Goal: Information Seeking & Learning: Learn about a topic

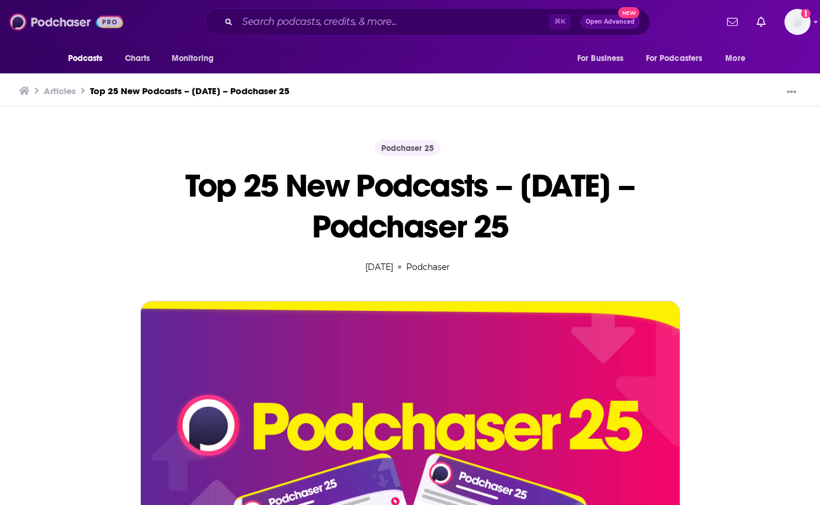
click at [62, 20] on img at bounding box center [66, 22] width 114 height 22
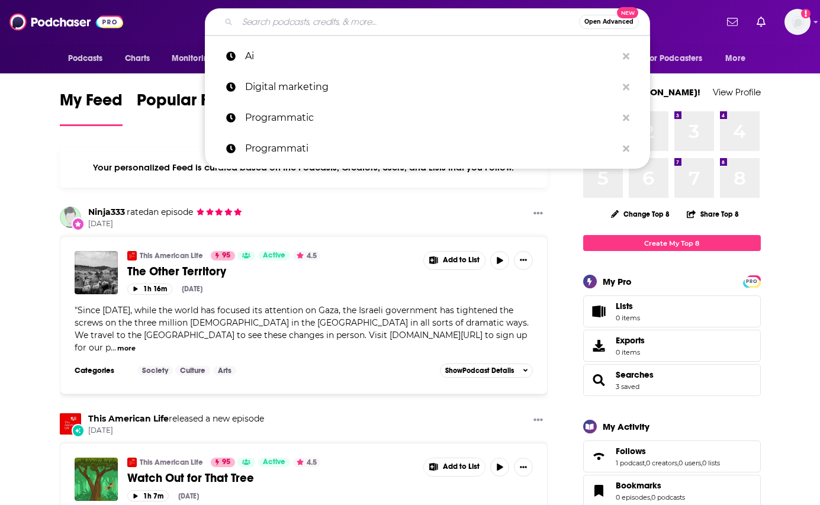
click at [359, 20] on input "Search podcasts, credits, & more..." at bounding box center [407, 21] width 341 height 19
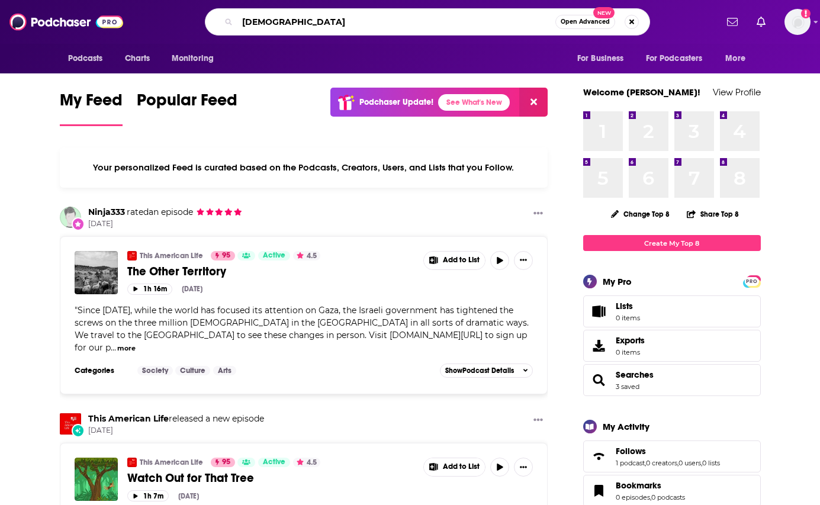
type input "[DEMOGRAPHIC_DATA]"
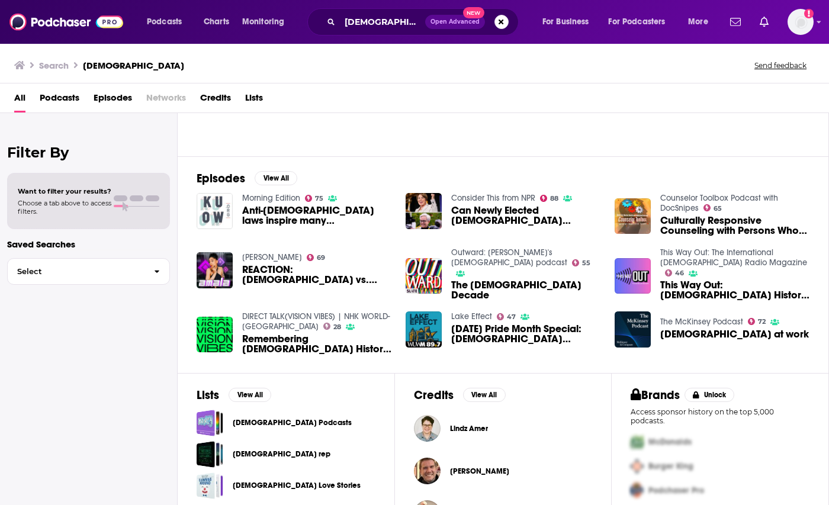
scroll to position [130, 0]
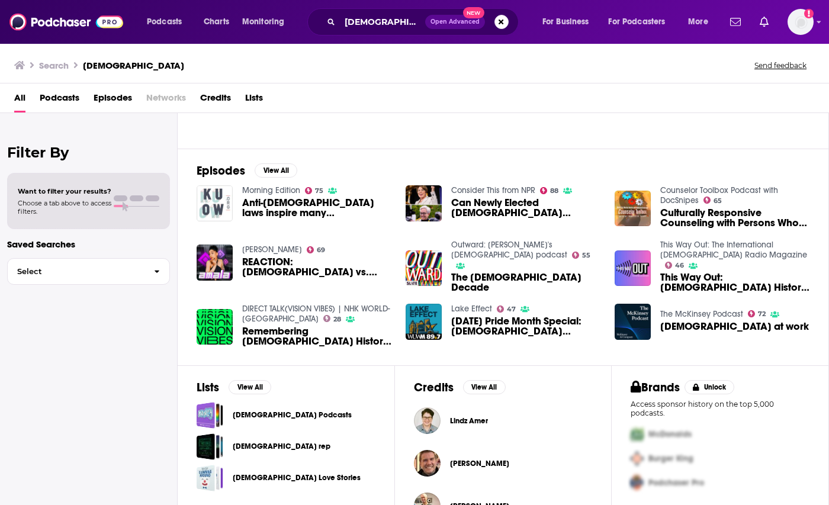
click at [56, 97] on span "Podcasts" at bounding box center [60, 100] width 40 height 24
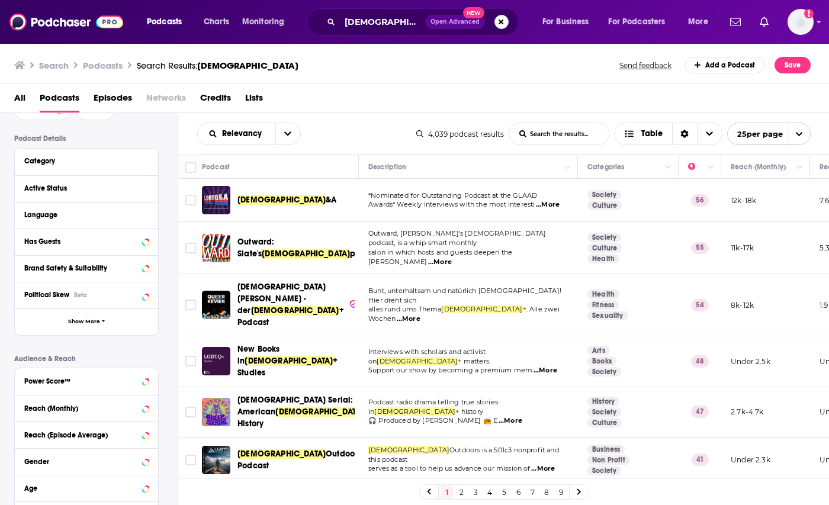
scroll to position [77, 0]
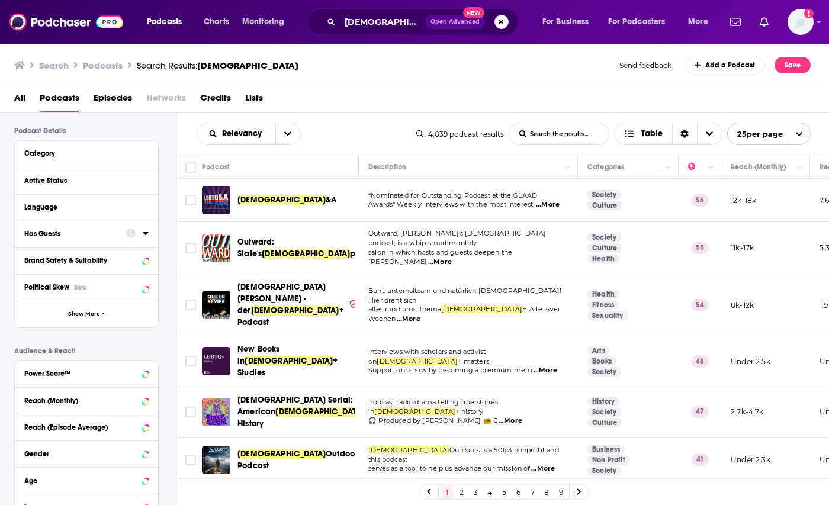
click at [59, 233] on div "Has Guests" at bounding box center [71, 234] width 94 height 8
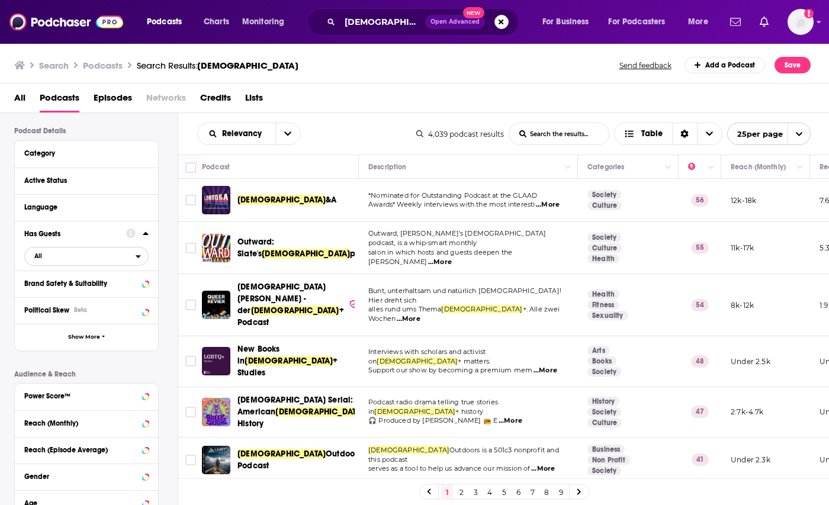
click at [83, 253] on span "All" at bounding box center [80, 255] width 111 height 15
click at [61, 294] on span "Has guests" at bounding box center [64, 295] width 69 height 7
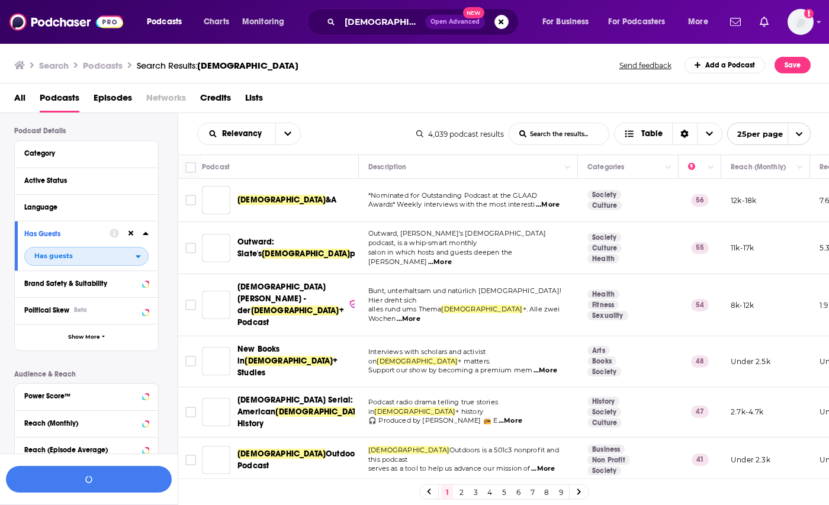
scroll to position [107, 0]
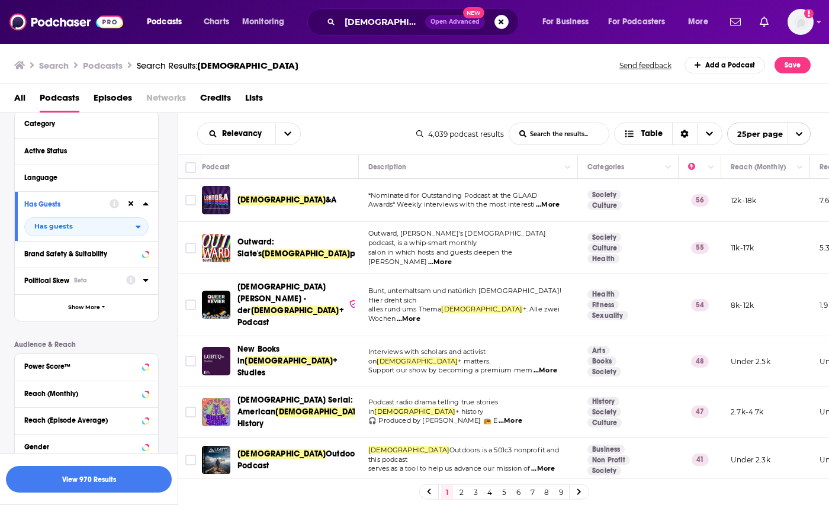
click at [41, 282] on span "Political Skew" at bounding box center [46, 280] width 45 height 8
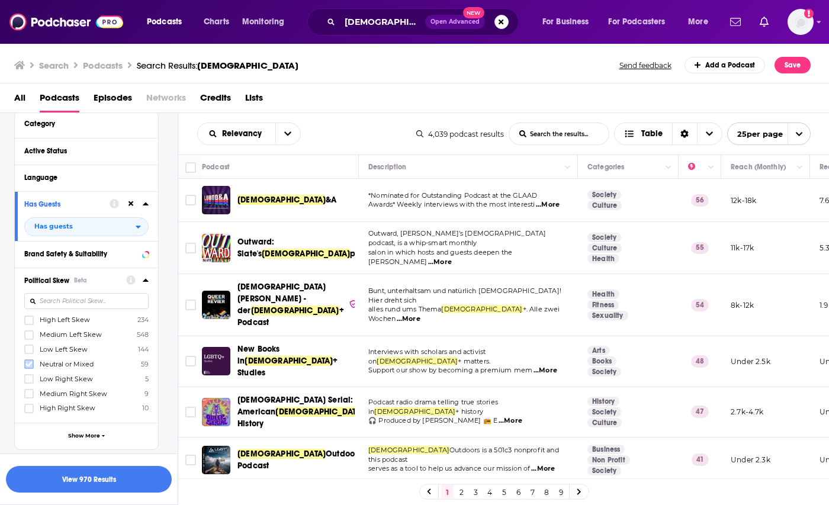
click at [27, 365] on icon at bounding box center [28, 364] width 7 height 5
click at [29, 336] on icon at bounding box center [28, 334] width 7 height 7
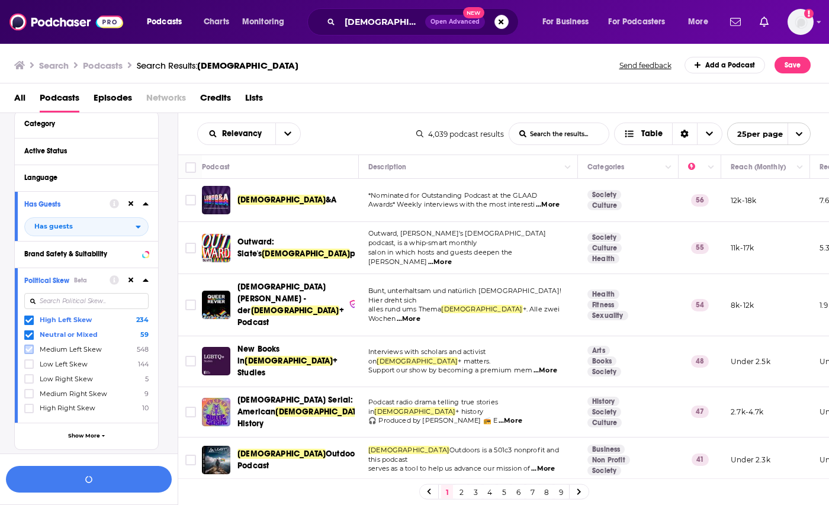
click at [29, 347] on icon at bounding box center [28, 349] width 7 height 7
click at [27, 363] on icon at bounding box center [28, 363] width 7 height 7
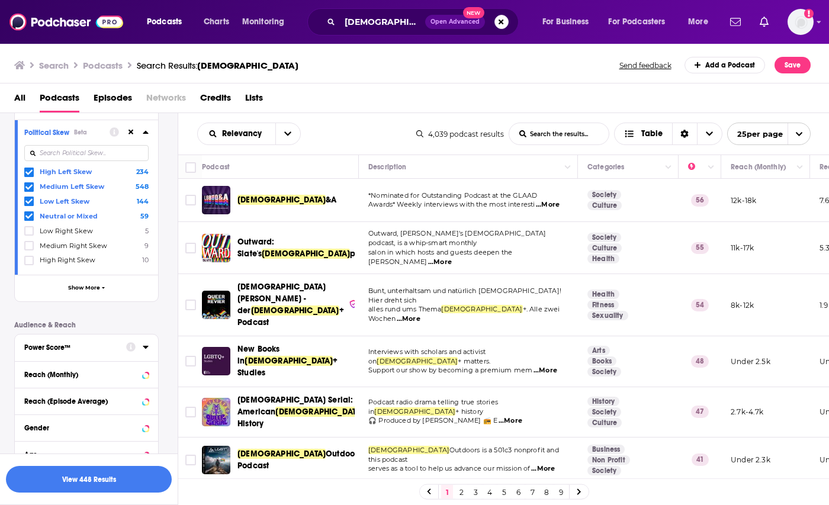
scroll to position [262, 0]
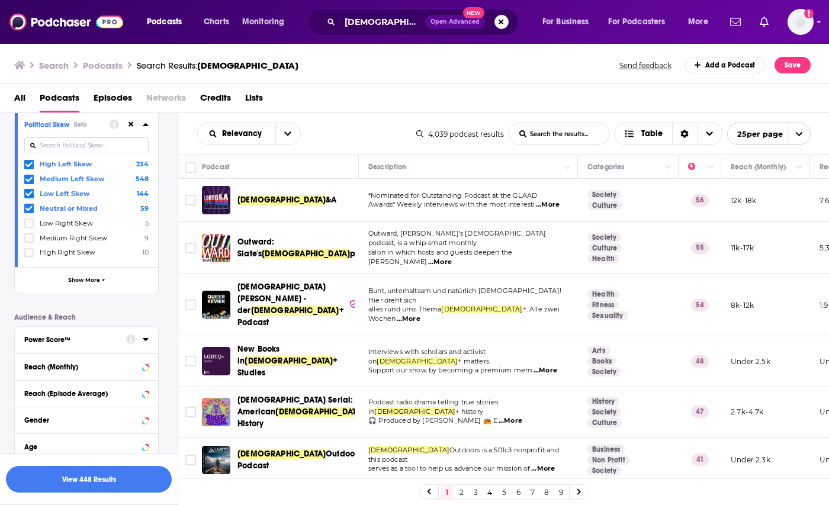
click at [147, 340] on icon at bounding box center [146, 338] width 6 height 9
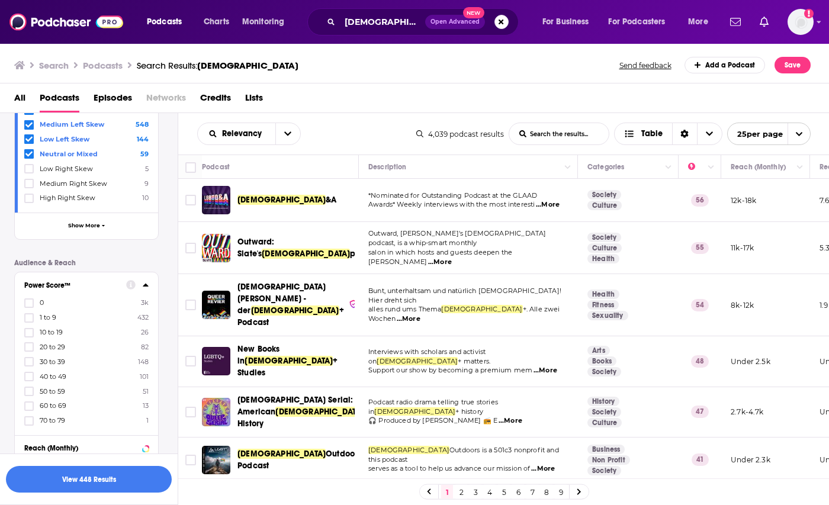
scroll to position [309, 0]
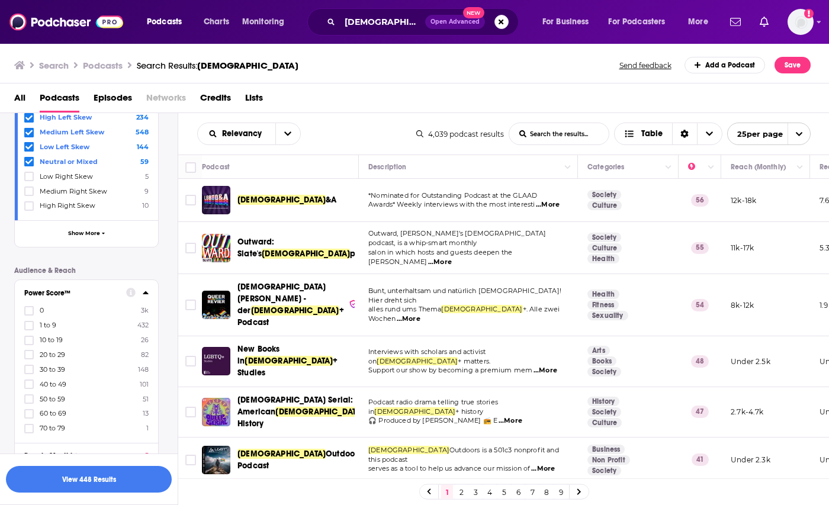
click at [133, 293] on icon at bounding box center [130, 292] width 9 height 9
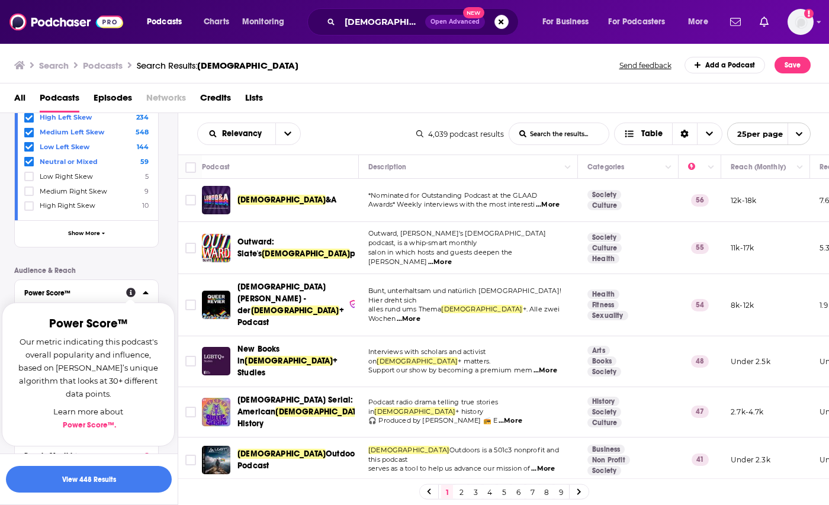
click at [82, 425] on link "Power Score™ ." at bounding box center [89, 424] width 53 height 9
click at [146, 265] on div "Podcast Details Category Active Status Language Has Guests Has guests Brand Saf…" at bounding box center [95, 249] width 163 height 708
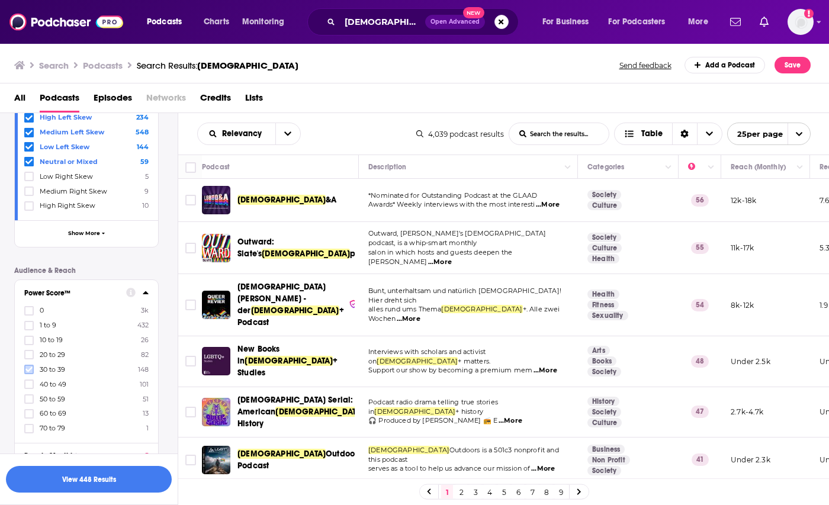
click at [28, 370] on icon at bounding box center [28, 369] width 7 height 5
click at [27, 382] on icon at bounding box center [28, 384] width 7 height 7
click at [30, 400] on icon at bounding box center [28, 398] width 7 height 7
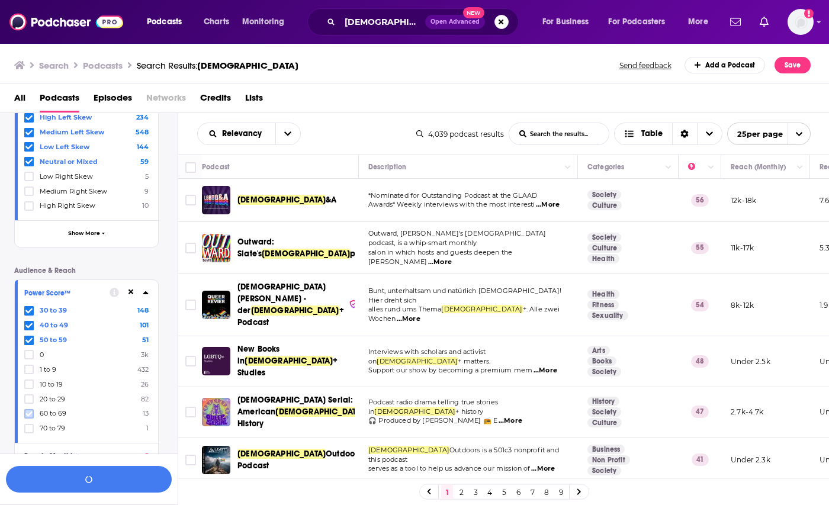
click at [29, 411] on icon at bounding box center [28, 413] width 7 height 7
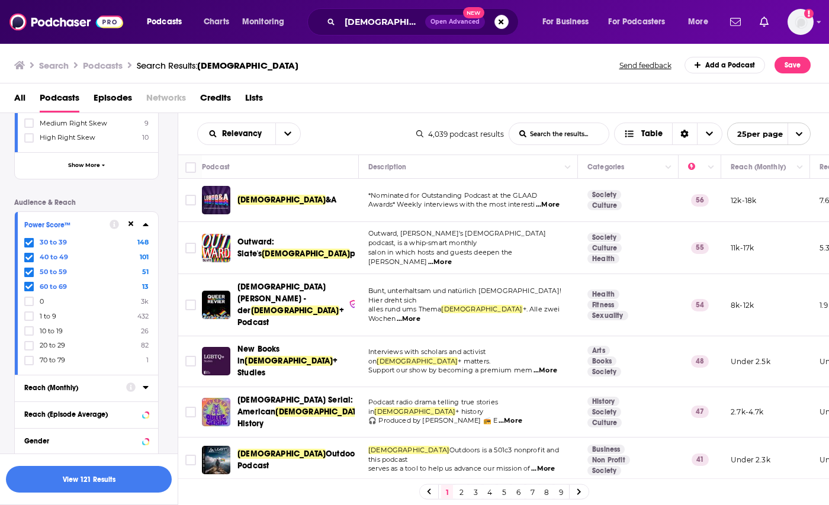
scroll to position [385, 0]
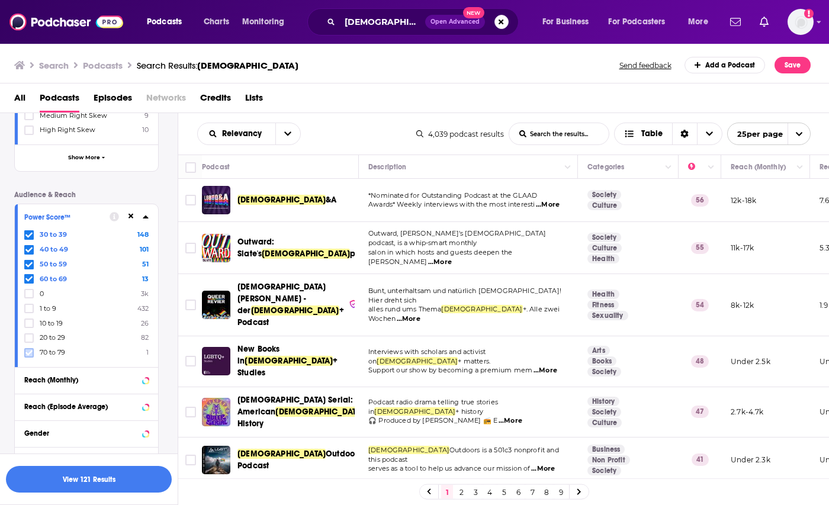
click at [31, 352] on icon at bounding box center [28, 352] width 7 height 5
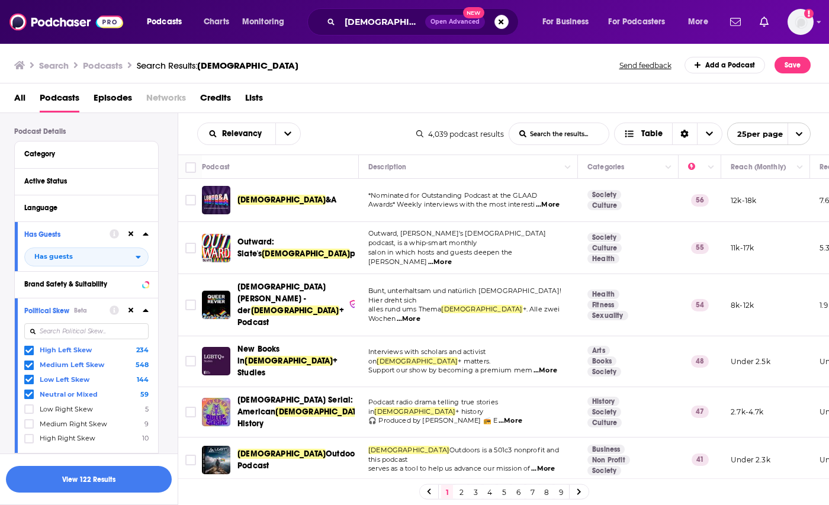
scroll to position [0, 0]
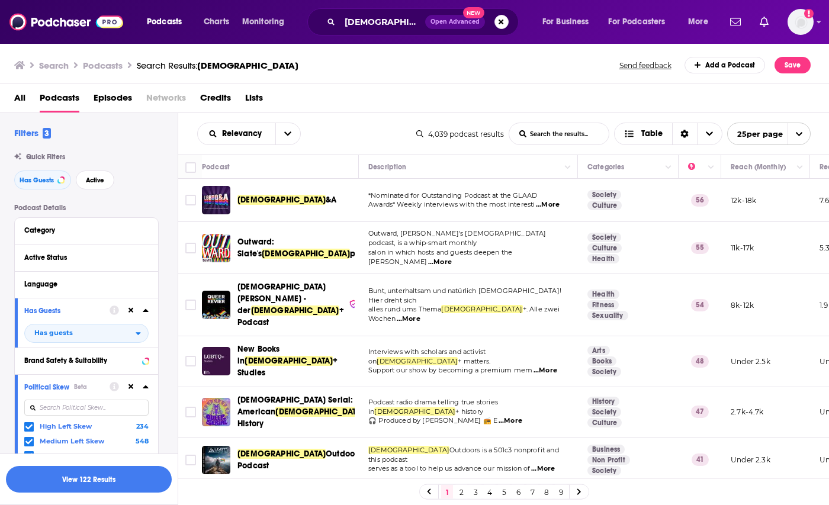
click at [29, 134] on h2 "Filters 3" at bounding box center [32, 132] width 37 height 11
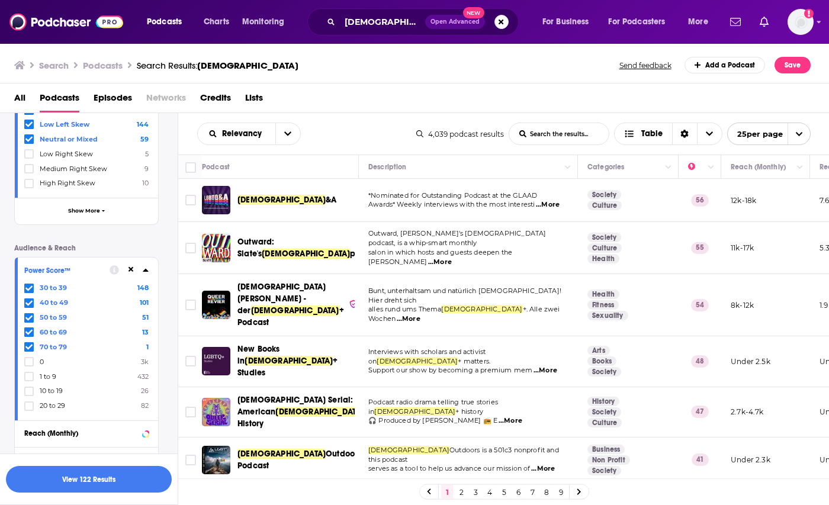
scroll to position [498, 0]
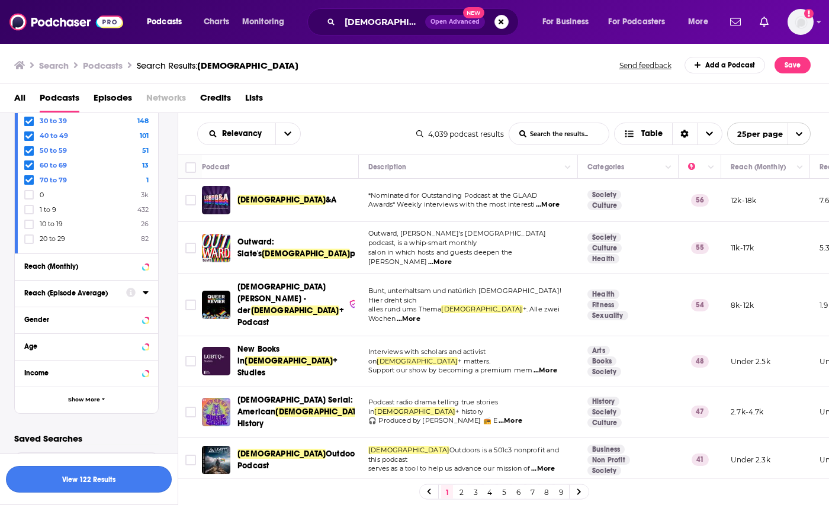
click at [99, 478] on button "View 122 Results" at bounding box center [89, 479] width 166 height 27
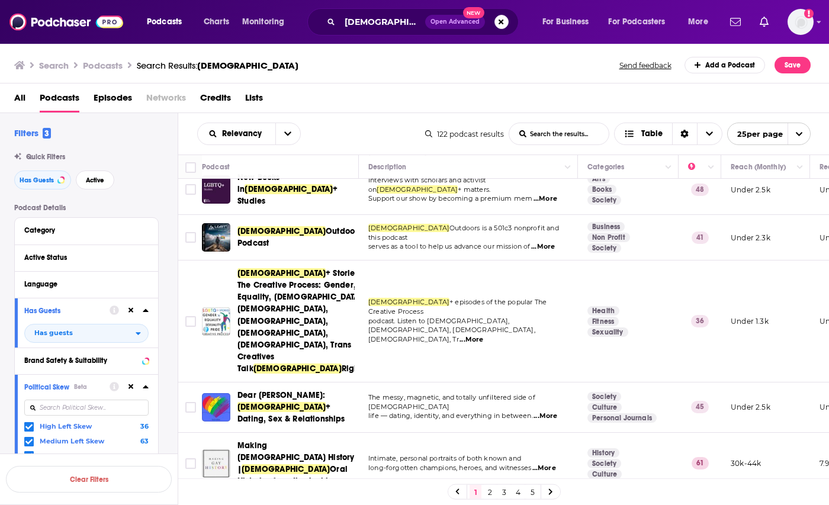
click at [172, 67] on div "Search Results: [DEMOGRAPHIC_DATA]" at bounding box center [218, 65] width 162 height 11
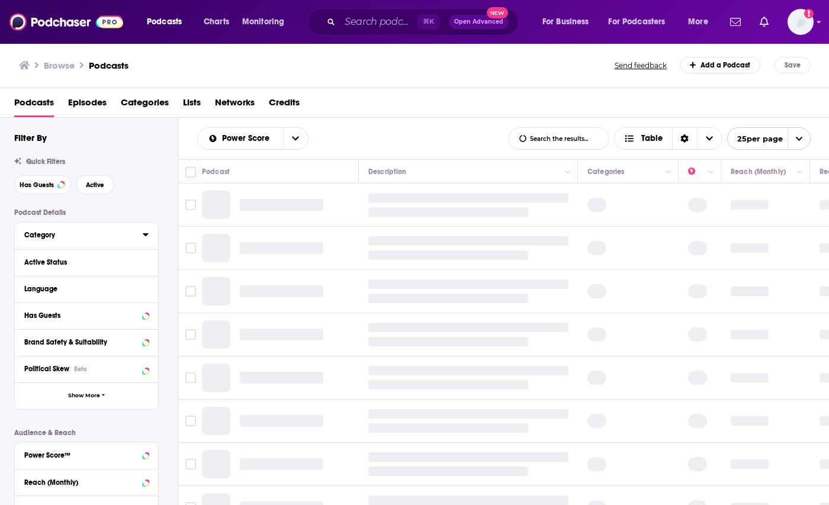
click at [53, 233] on div "Category" at bounding box center [79, 235] width 111 height 8
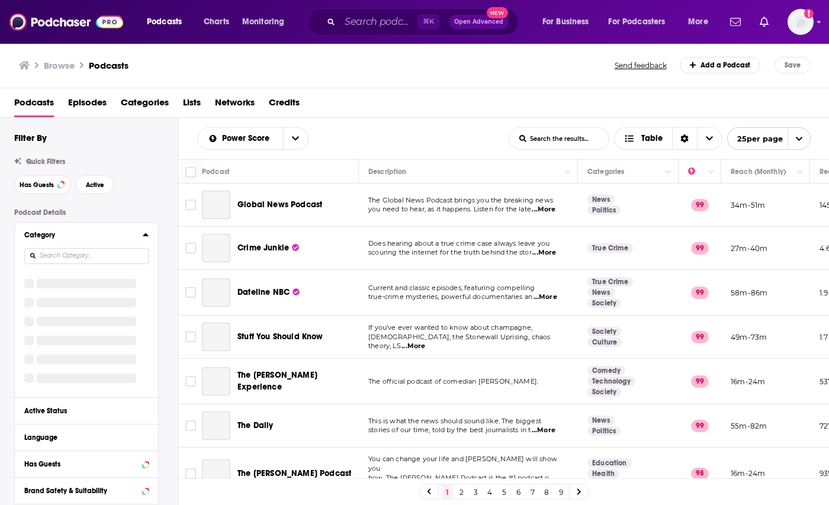
click at [96, 256] on input at bounding box center [86, 256] width 124 height 16
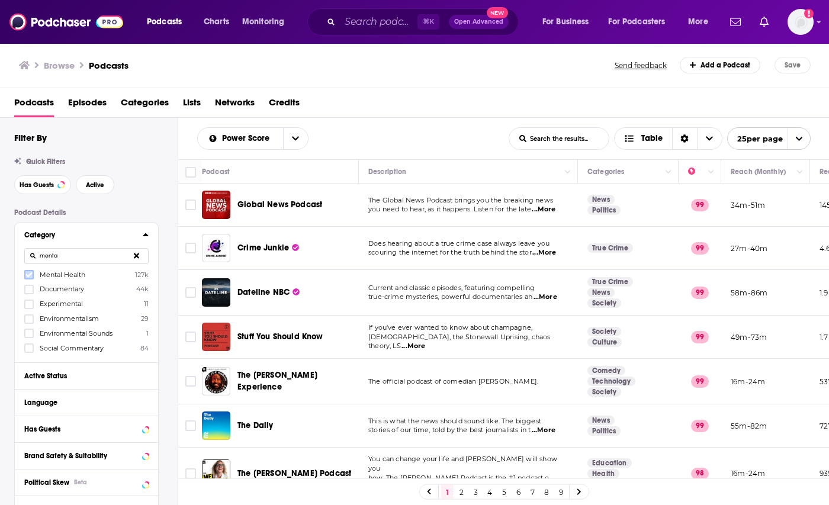
click at [31, 277] on icon at bounding box center [28, 274] width 7 height 7
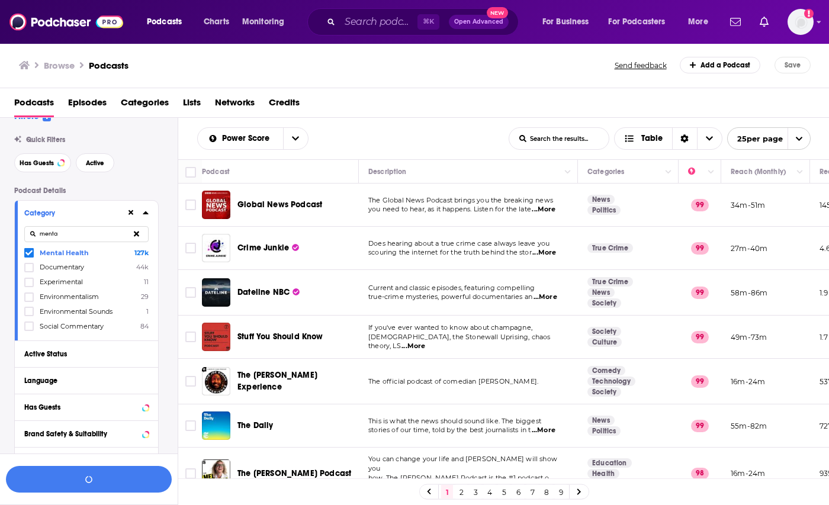
scroll to position [30, 0]
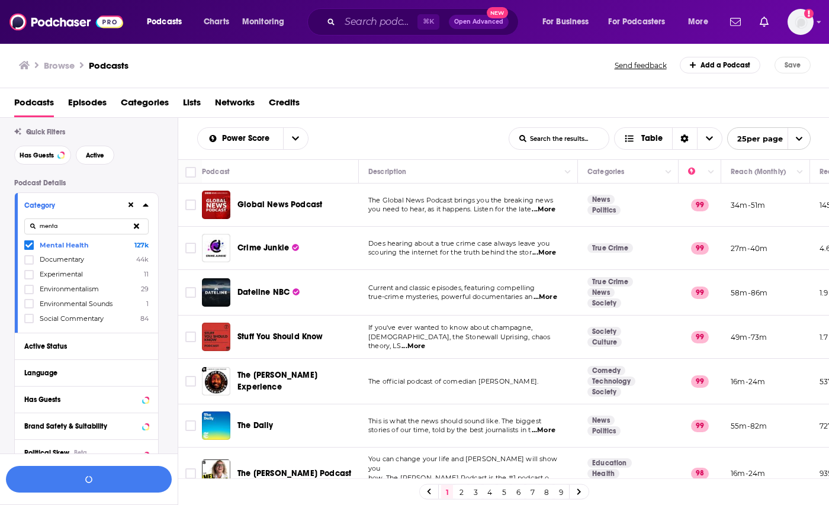
click at [51, 349] on div "Active Status" at bounding box center [82, 346] width 117 height 8
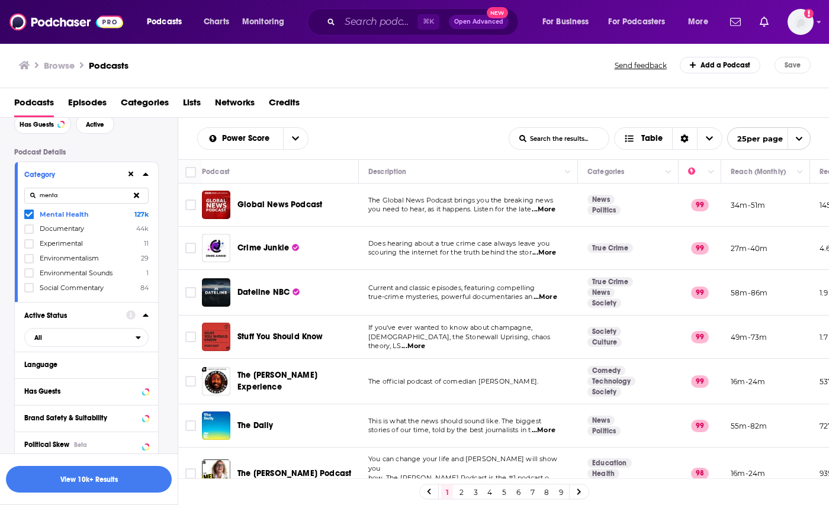
scroll to position [68, 0]
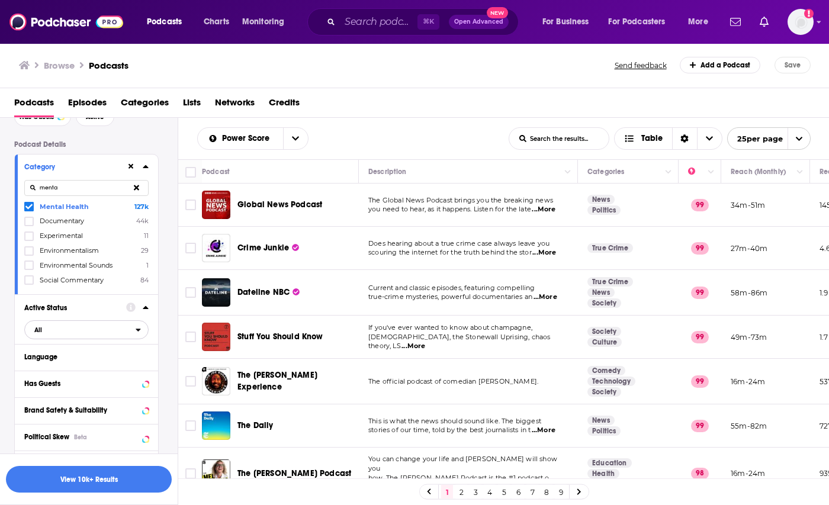
click at [138, 330] on icon "open menu" at bounding box center [138, 329] width 5 height 3
click at [109, 366] on span "409k" at bounding box center [118, 368] width 58 height 7
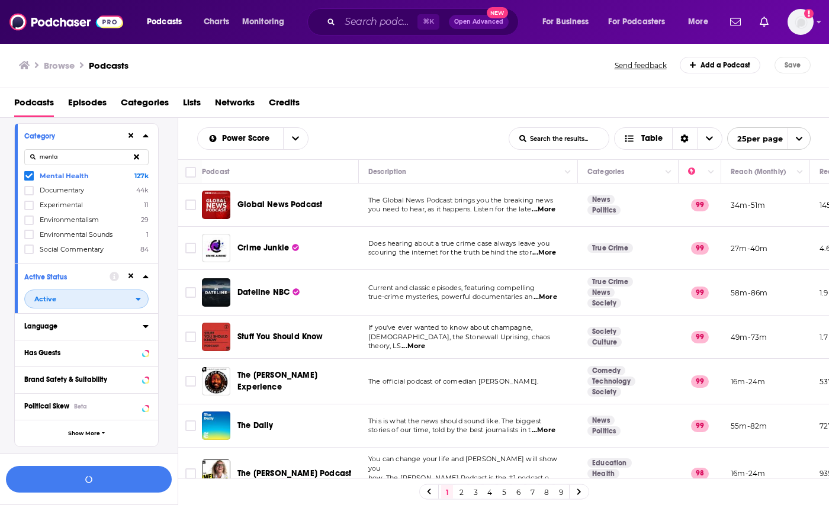
scroll to position [107, 0]
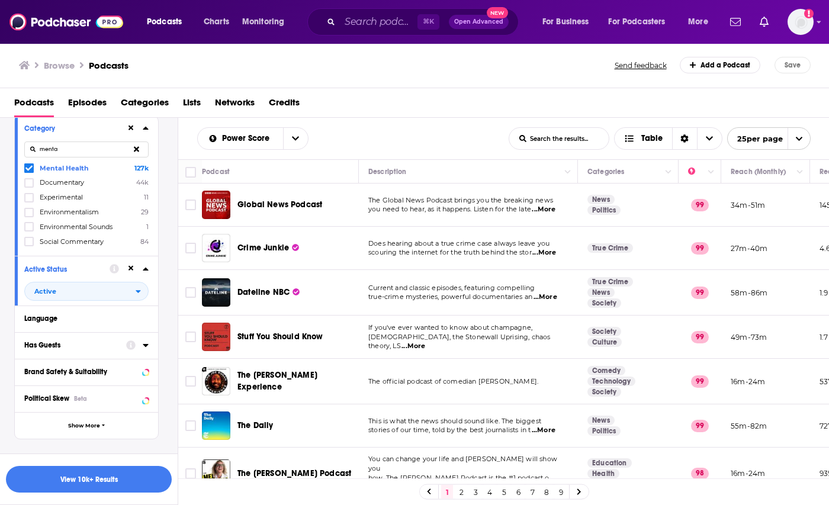
click at [144, 345] on icon at bounding box center [145, 345] width 5 height 3
click at [132, 368] on span "All" at bounding box center [80, 367] width 111 height 15
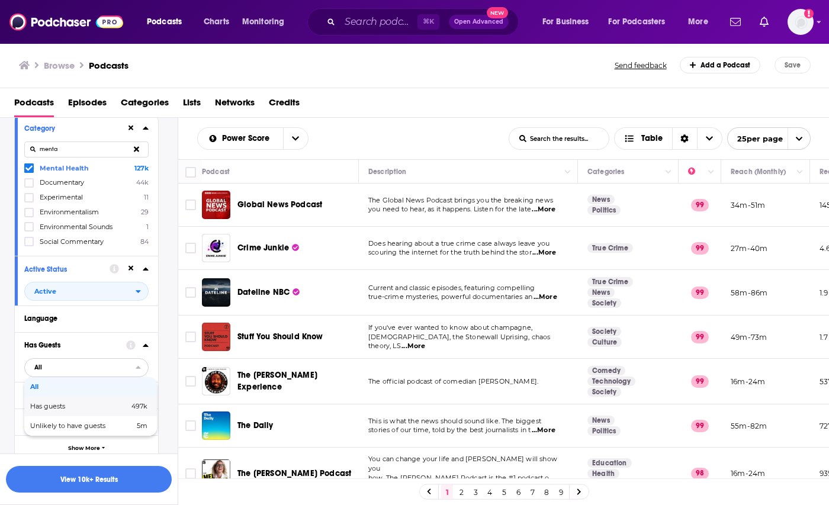
click at [95, 404] on span "Has guests" at bounding box center [63, 406] width 67 height 7
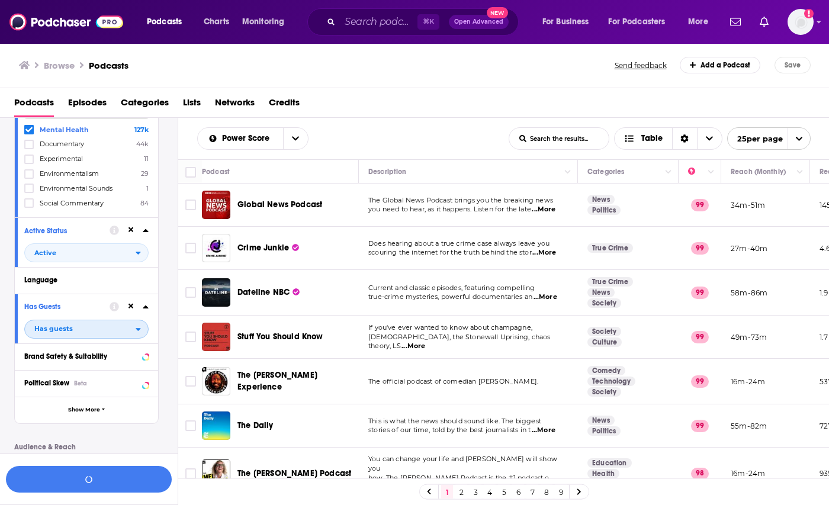
scroll to position [153, 0]
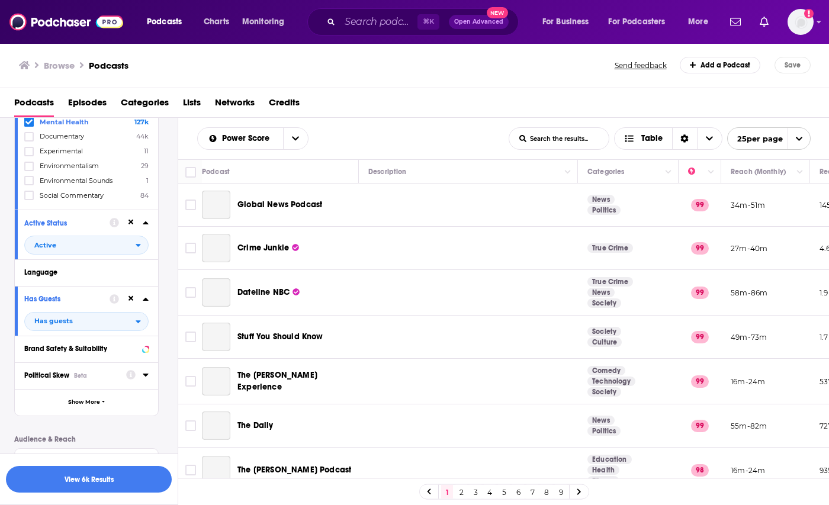
click at [131, 379] on div at bounding box center [137, 375] width 22 height 15
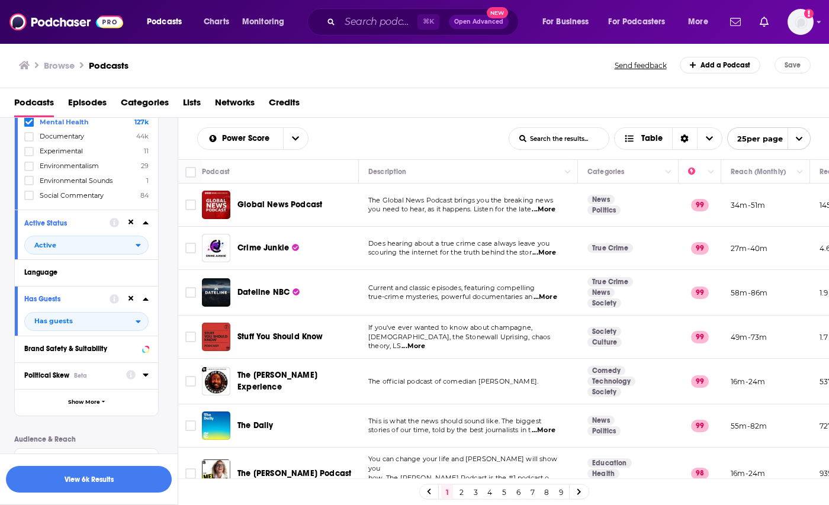
click at [144, 375] on icon at bounding box center [145, 374] width 5 height 3
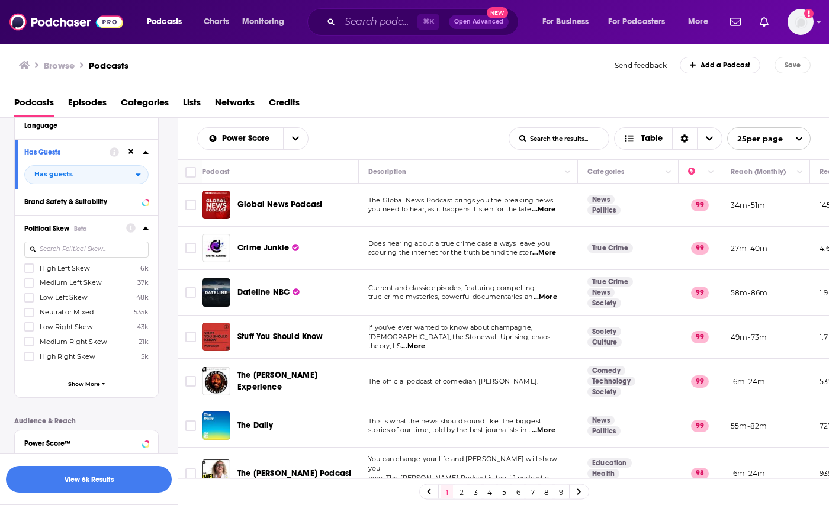
scroll to position [285, 0]
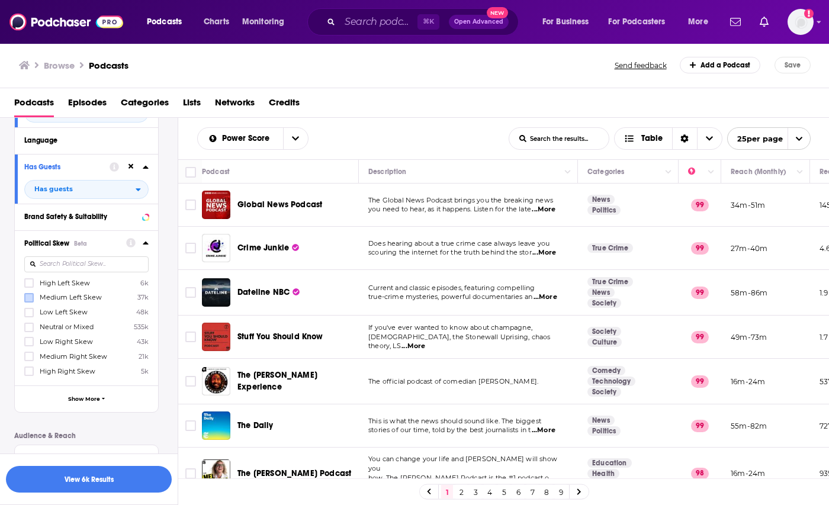
click at [29, 283] on icon at bounding box center [28, 283] width 7 height 5
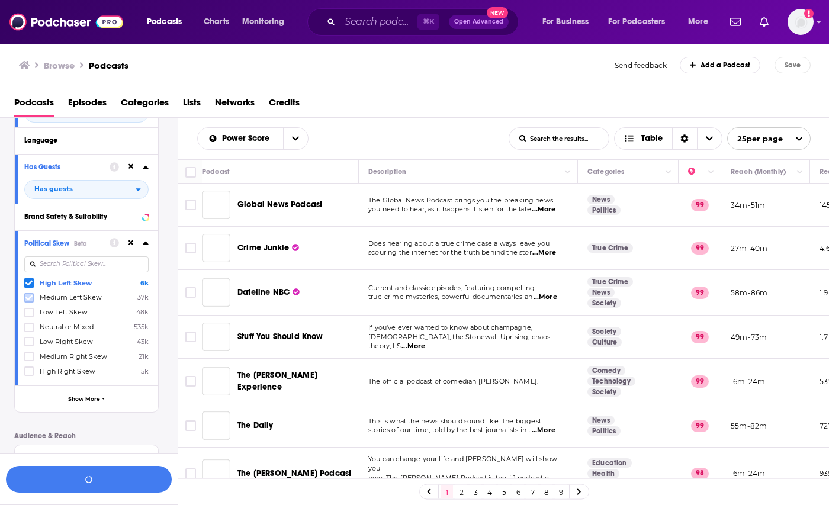
click at [28, 298] on icon at bounding box center [28, 297] width 7 height 7
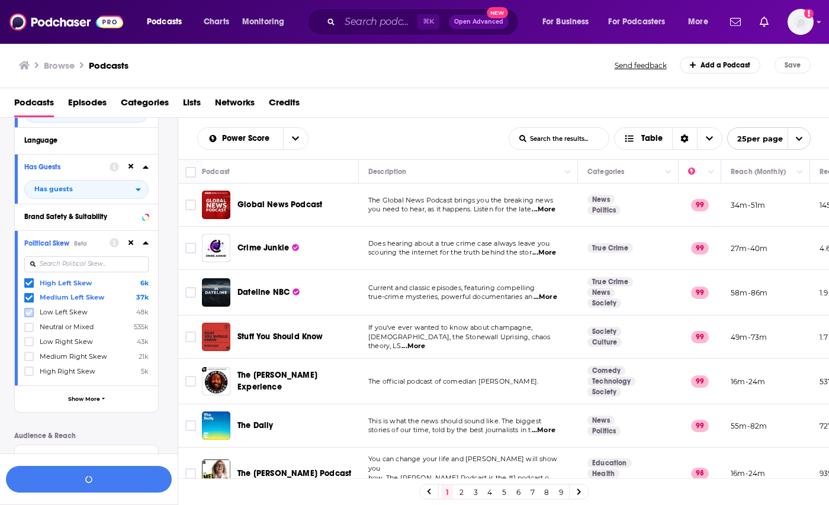
click at [29, 311] on icon at bounding box center [28, 312] width 7 height 7
click at [29, 327] on icon at bounding box center [28, 326] width 7 height 5
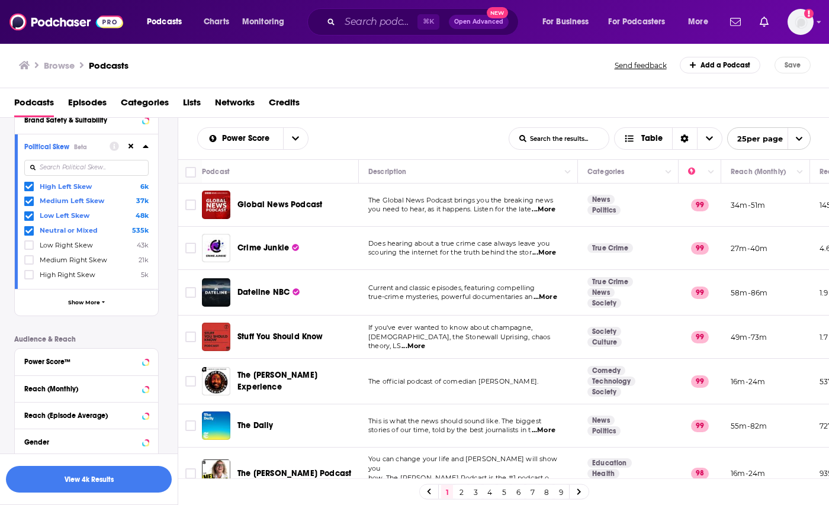
scroll to position [406, 0]
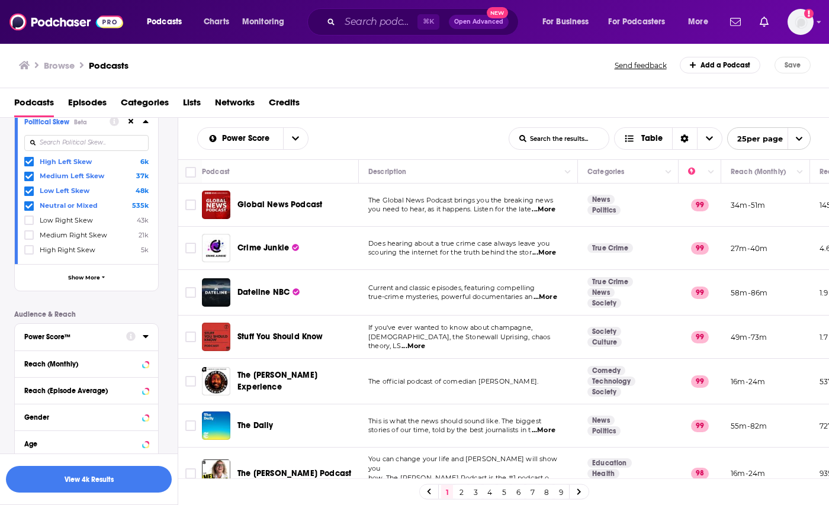
click at [146, 338] on icon at bounding box center [146, 335] width 6 height 9
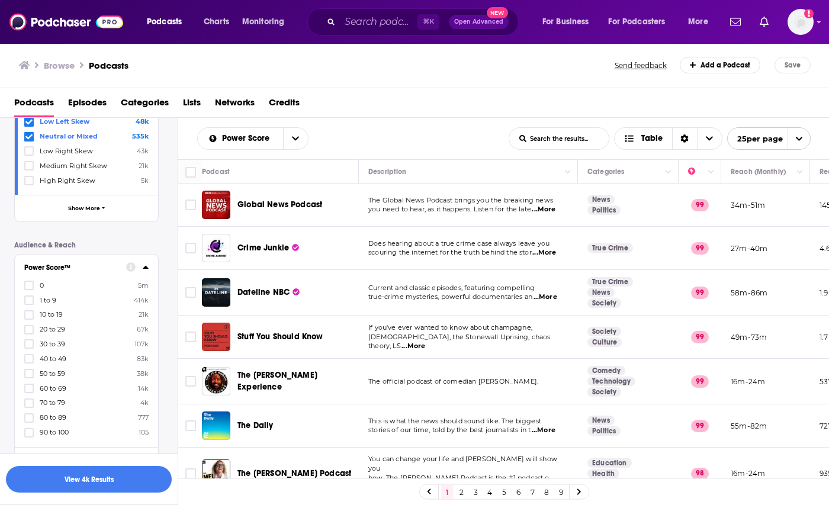
scroll to position [482, 0]
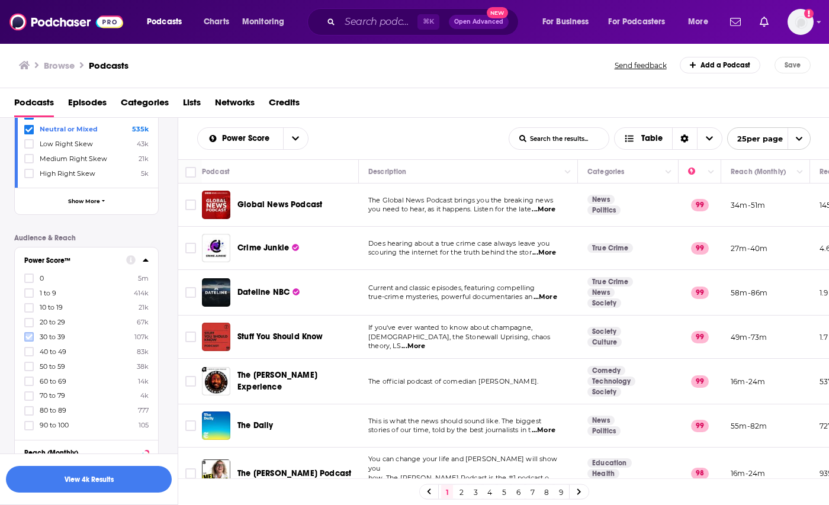
click at [27, 336] on icon at bounding box center [28, 336] width 7 height 7
click at [29, 353] on icon at bounding box center [28, 351] width 7 height 7
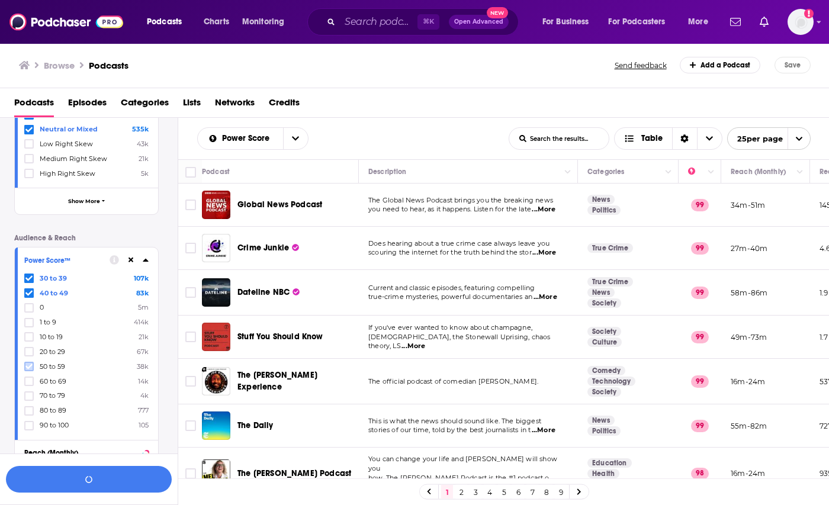
click at [28, 365] on icon at bounding box center [28, 366] width 7 height 7
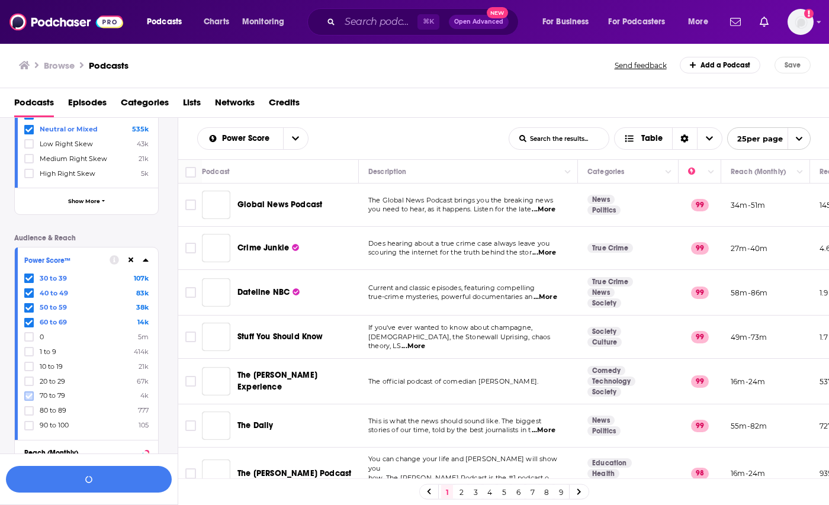
click at [29, 395] on icon at bounding box center [28, 395] width 7 height 5
click at [27, 409] on icon at bounding box center [28, 410] width 7 height 7
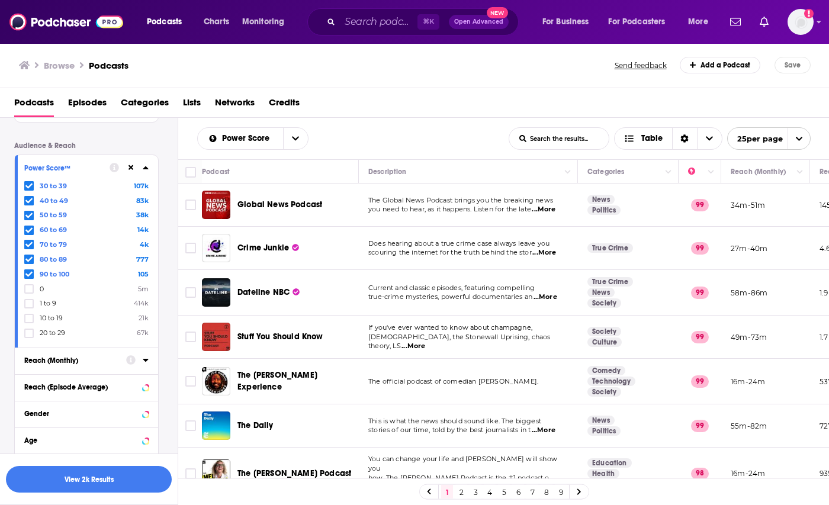
scroll to position [582, 0]
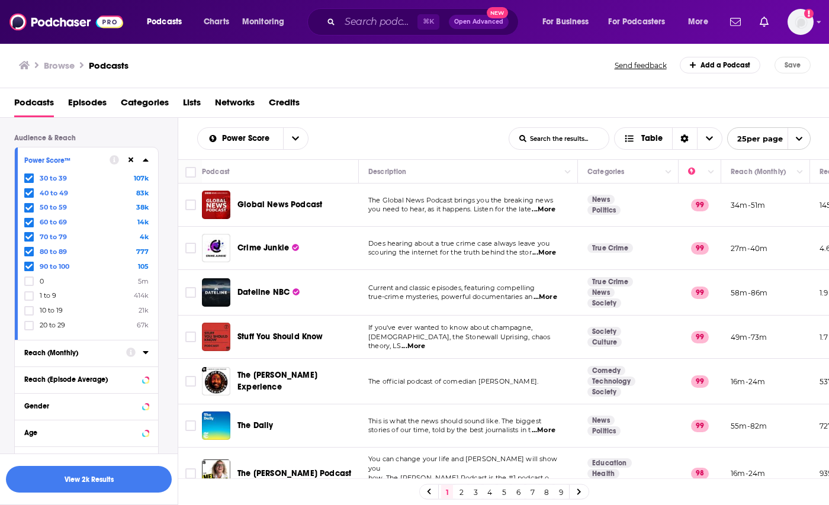
click at [143, 352] on icon at bounding box center [146, 351] width 6 height 9
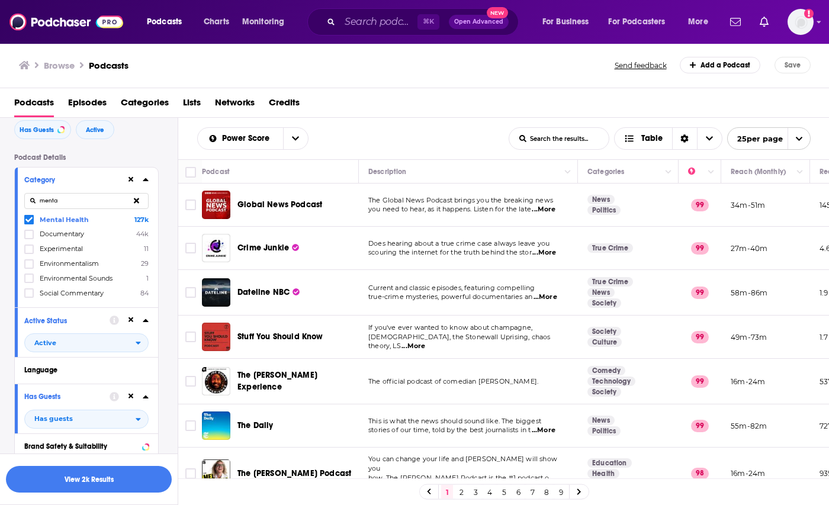
scroll to position [0, 0]
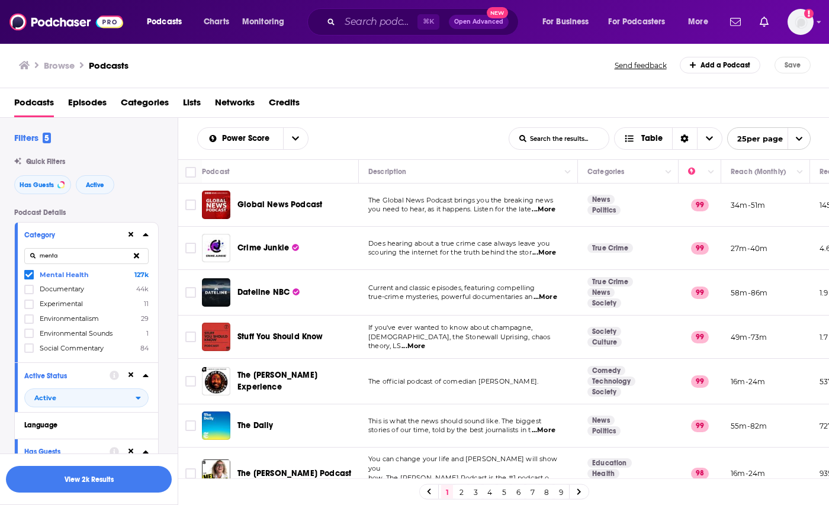
click at [71, 252] on input "menta" at bounding box center [86, 256] width 124 height 16
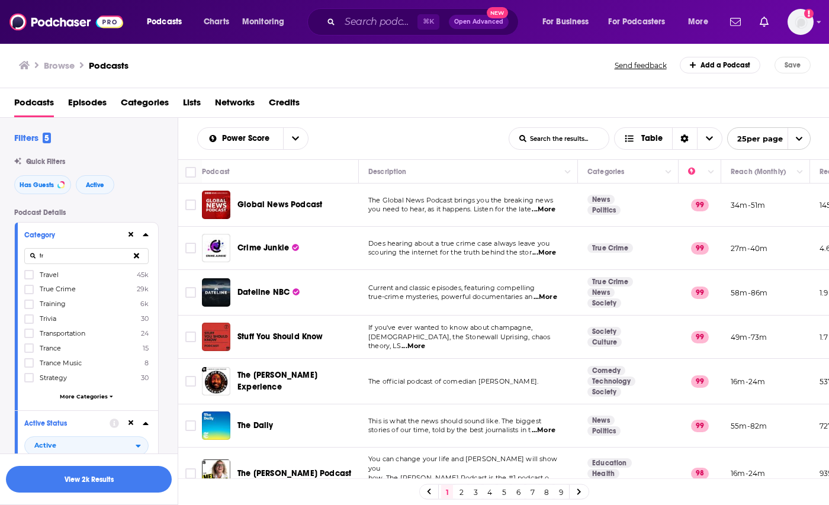
type input "t"
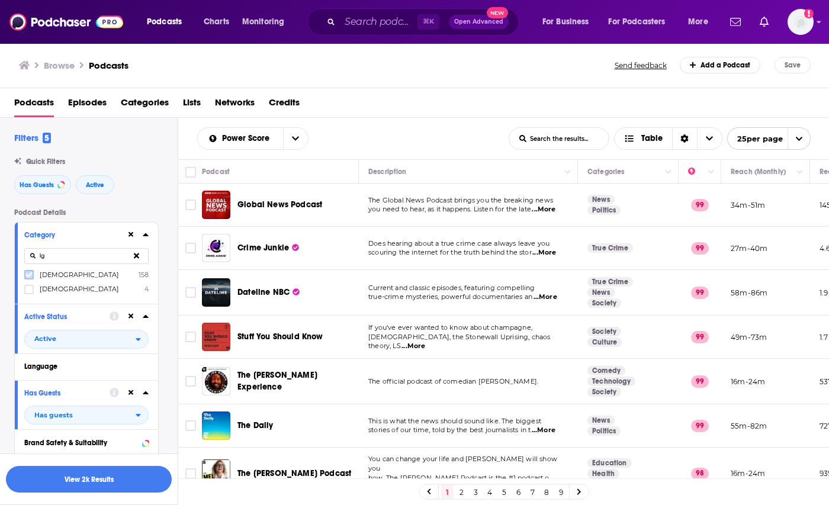
click at [28, 273] on icon at bounding box center [28, 274] width 7 height 7
click at [97, 477] on button "View 2k Results" at bounding box center [89, 479] width 166 height 27
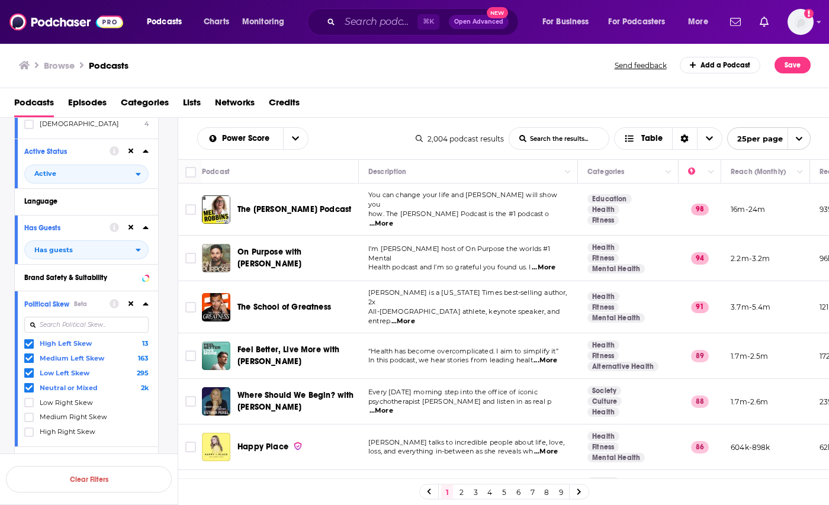
scroll to position [180, 0]
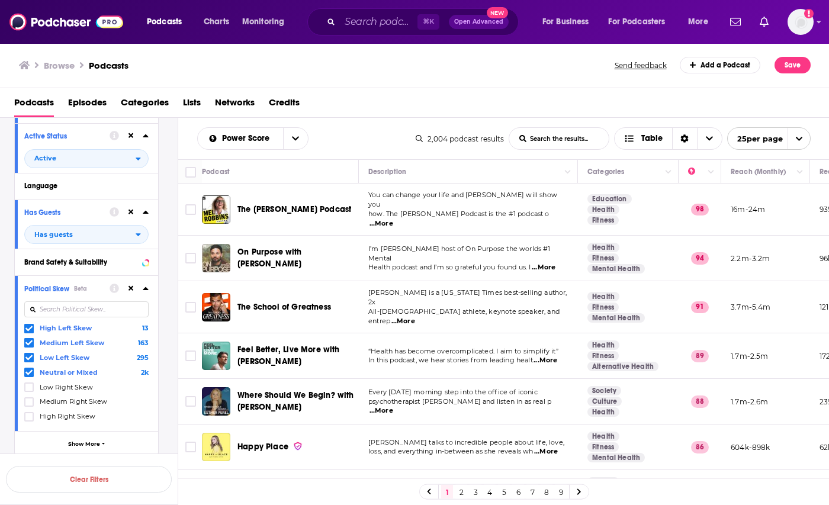
click at [29, 372] on icon at bounding box center [28, 372] width 7 height 5
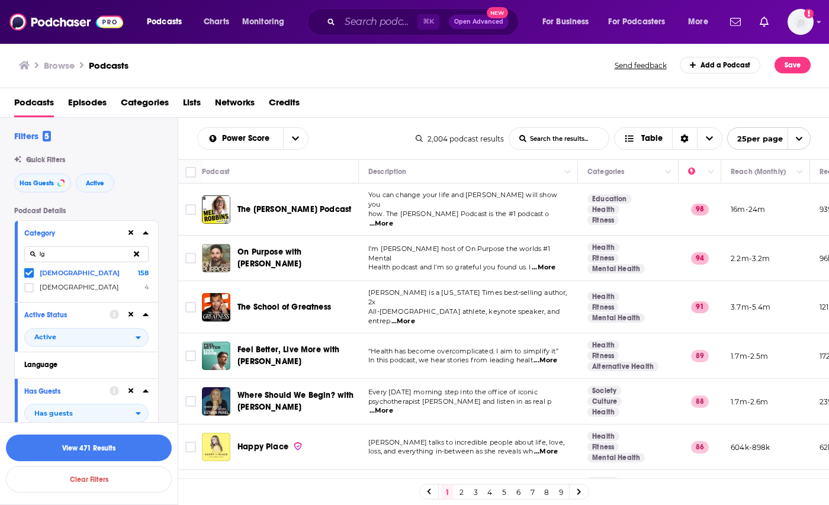
scroll to position [0, 0]
click at [62, 254] on input "lg" at bounding box center [86, 256] width 124 height 16
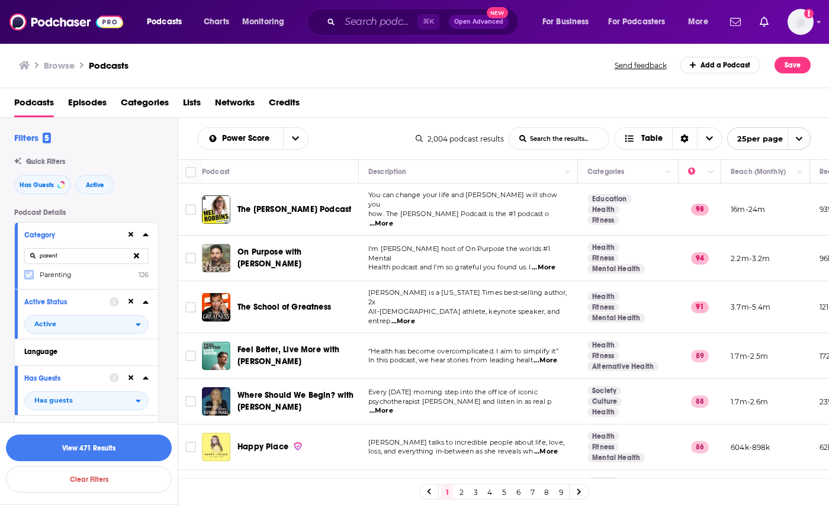
type input "parent"
click at [28, 273] on icon at bounding box center [28, 274] width 7 height 7
click at [389, 98] on div "Podcasts Episodes Categories Lists Networks Credits" at bounding box center [416, 105] width 805 height 24
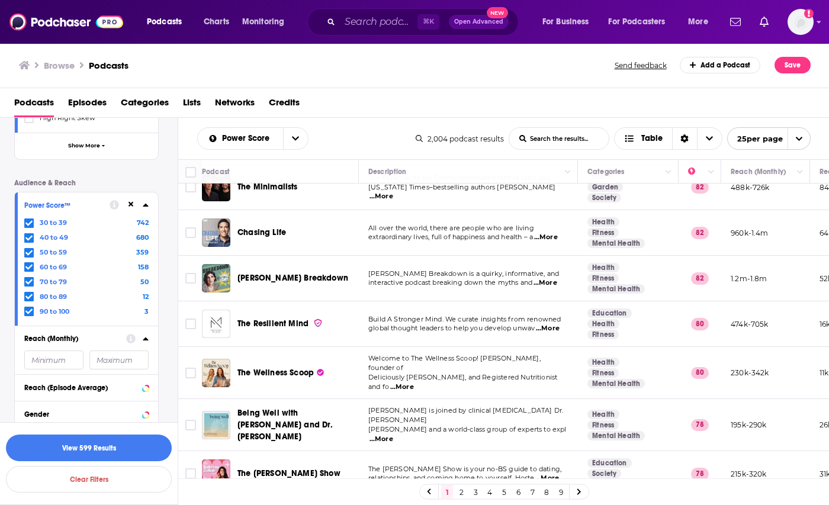
scroll to position [554, 0]
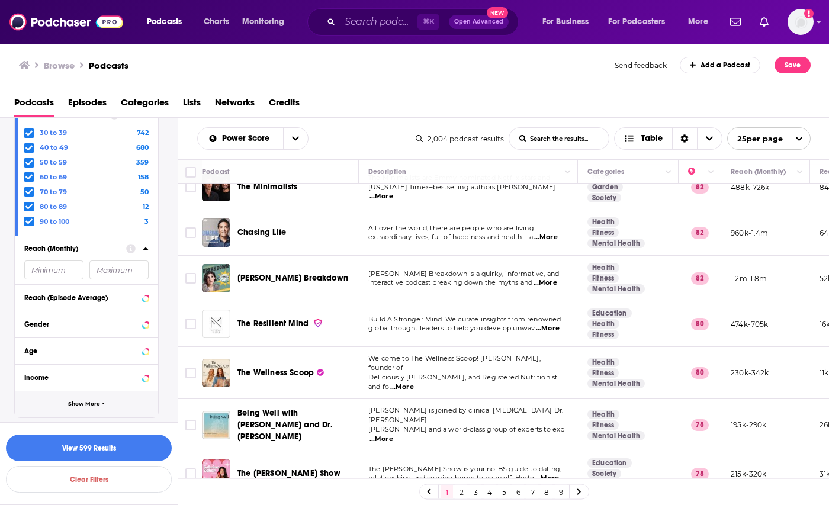
click at [74, 404] on span "Show More" at bounding box center [84, 404] width 32 height 7
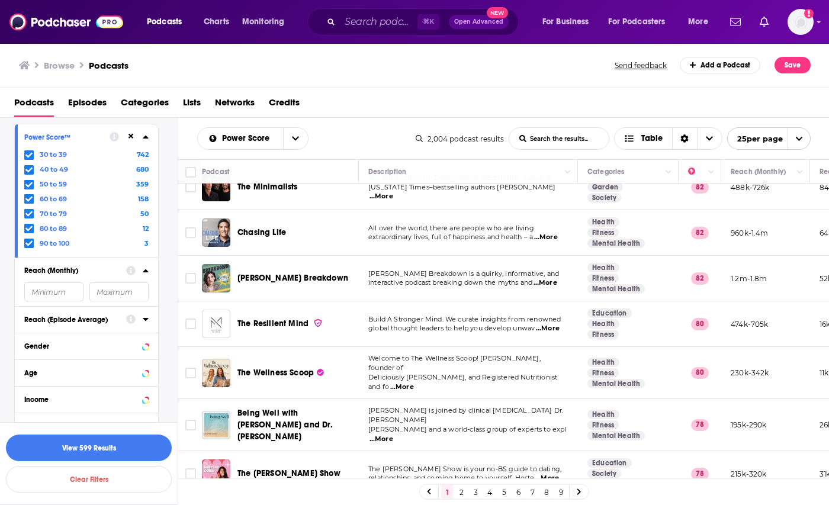
scroll to position [524, 0]
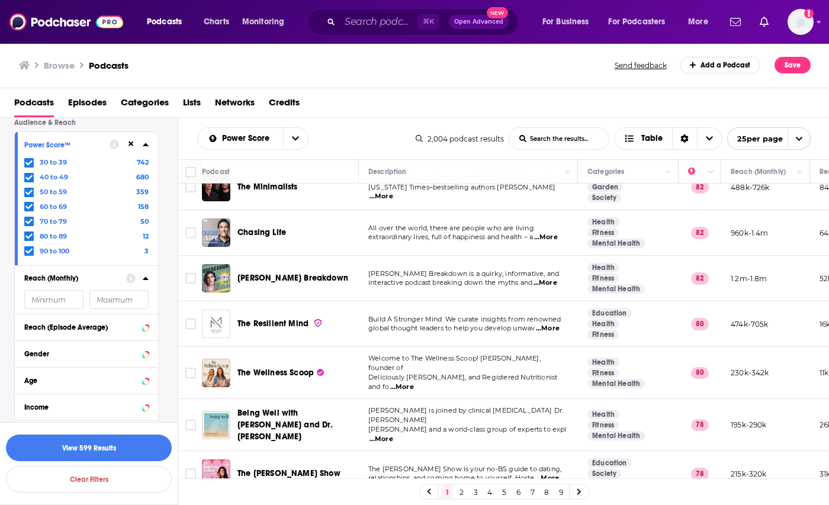
click at [59, 296] on input "number" at bounding box center [53, 299] width 59 height 19
type input "2500"
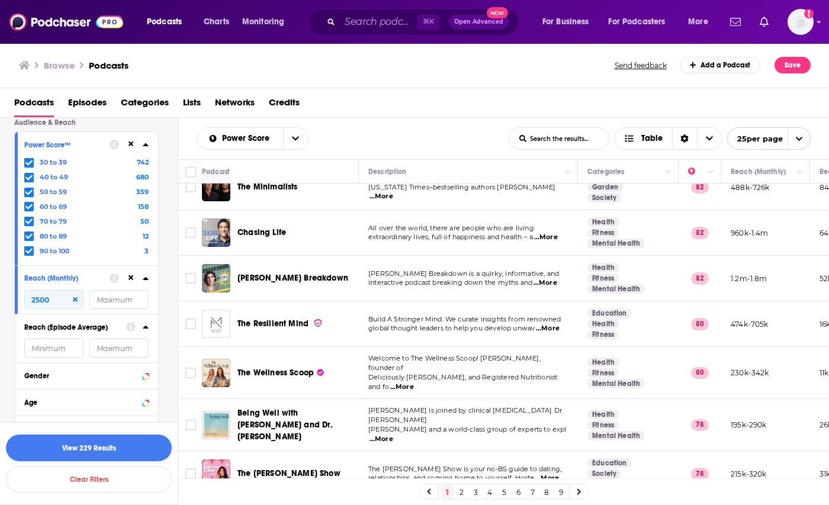
click at [145, 327] on icon at bounding box center [145, 326] width 5 height 3
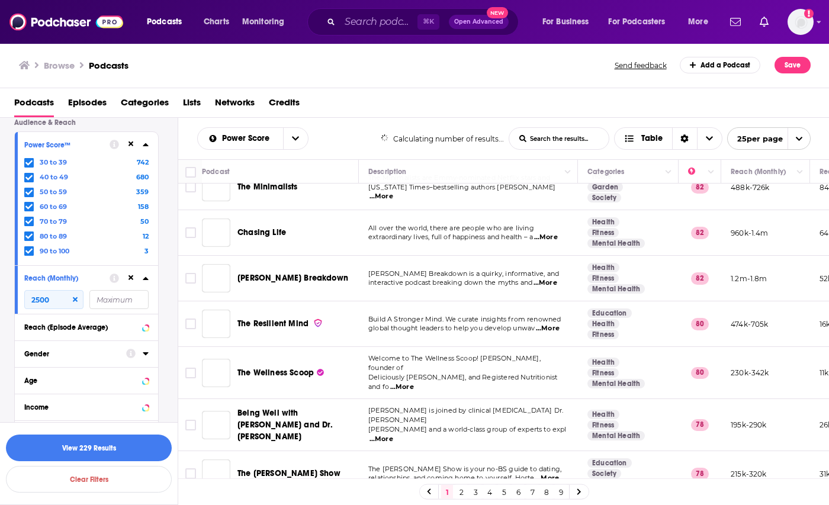
click at [63, 347] on button "Gender" at bounding box center [75, 353] width 102 height 15
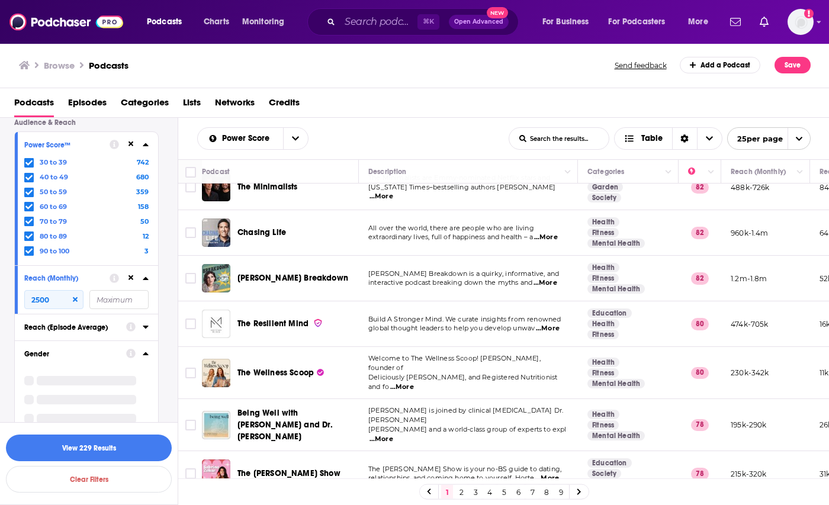
click at [143, 330] on icon at bounding box center [146, 326] width 6 height 9
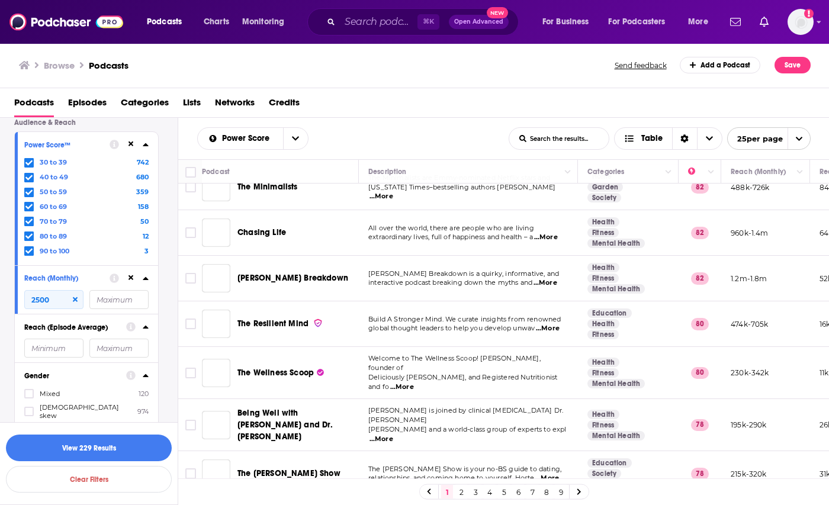
click at [144, 328] on icon at bounding box center [146, 326] width 6 height 9
click at [146, 327] on icon at bounding box center [145, 326] width 5 height 3
click at [67, 346] on input "number" at bounding box center [53, 348] width 59 height 19
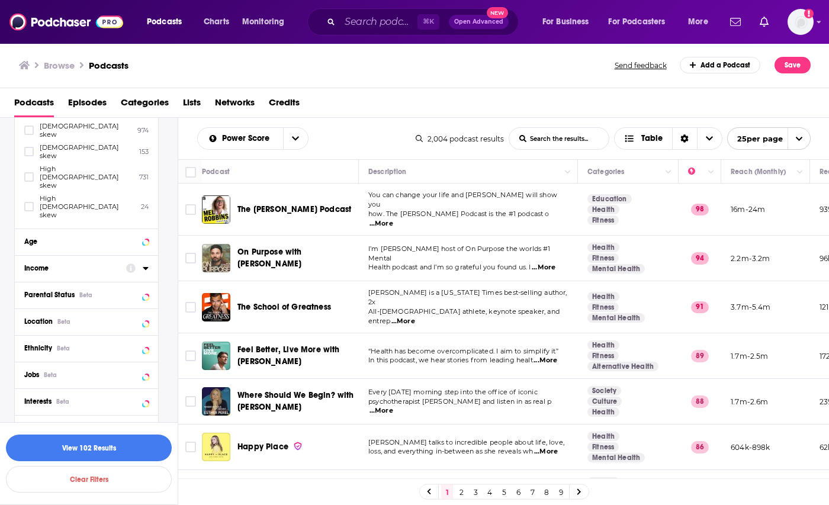
scroll to position [806, 0]
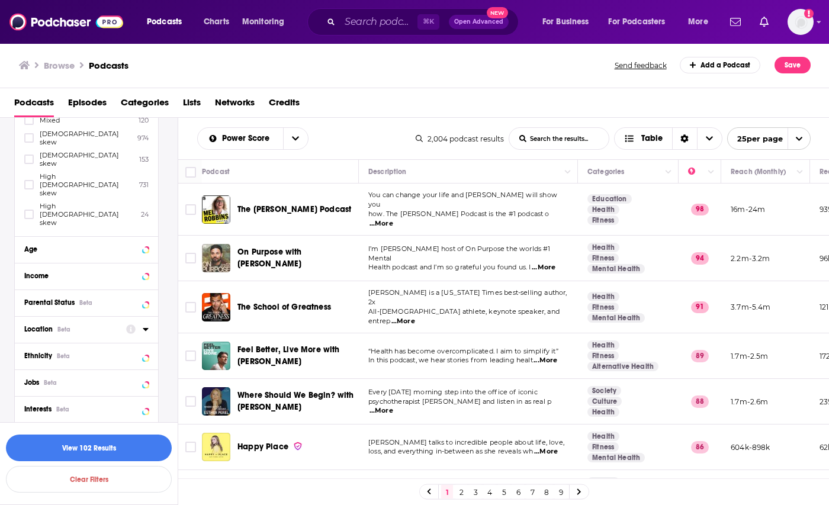
type input "2500"
click at [143, 324] on icon at bounding box center [146, 328] width 6 height 9
click at [29, 378] on icon at bounding box center [28, 381] width 7 height 7
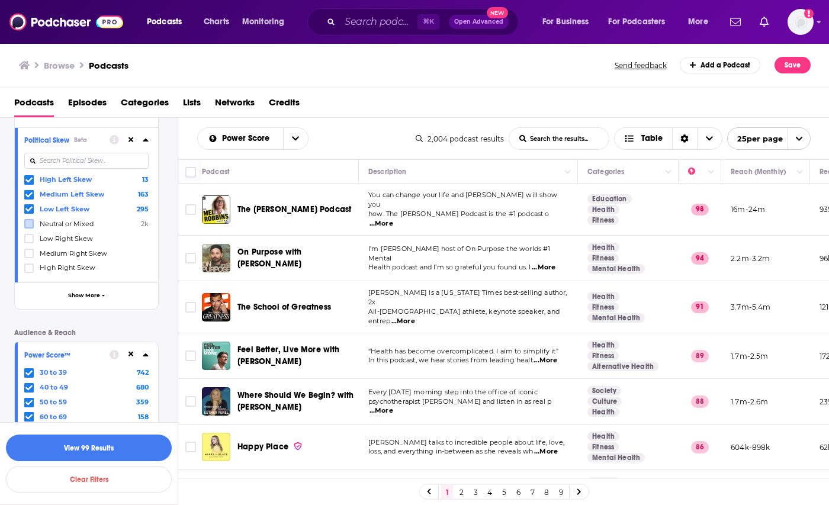
scroll to position [307, 0]
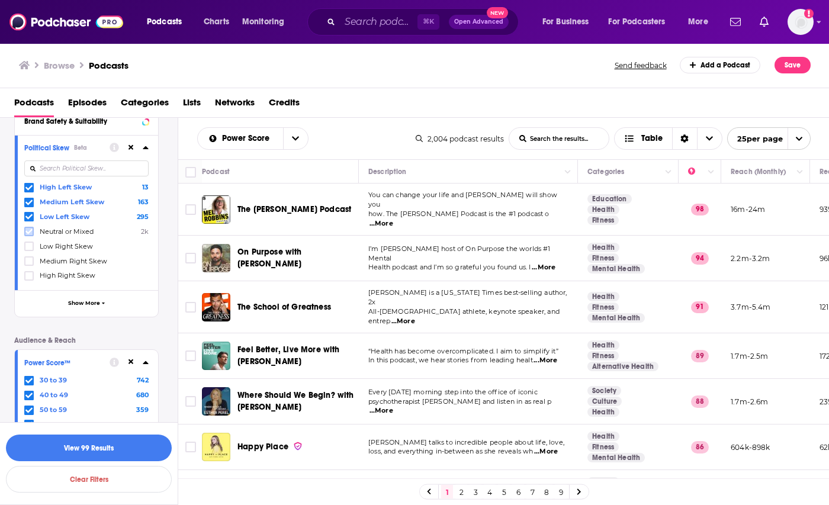
click at [28, 231] on icon at bounding box center [28, 231] width 7 height 7
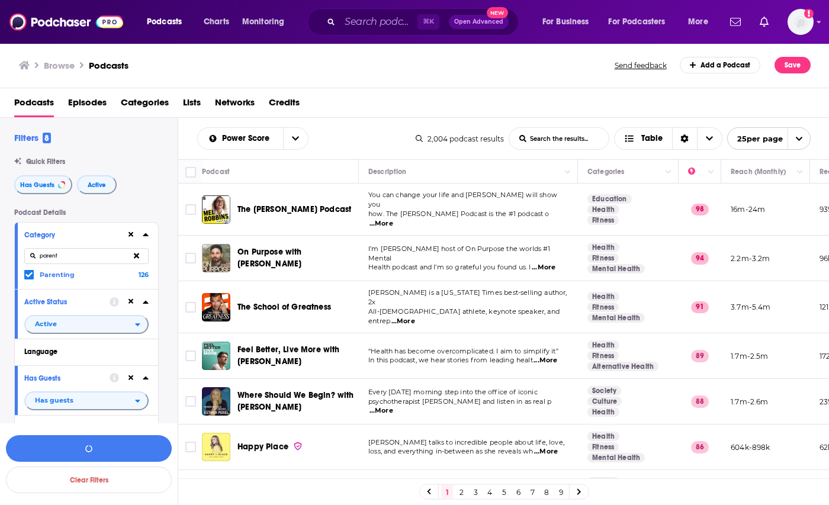
scroll to position [307, 0]
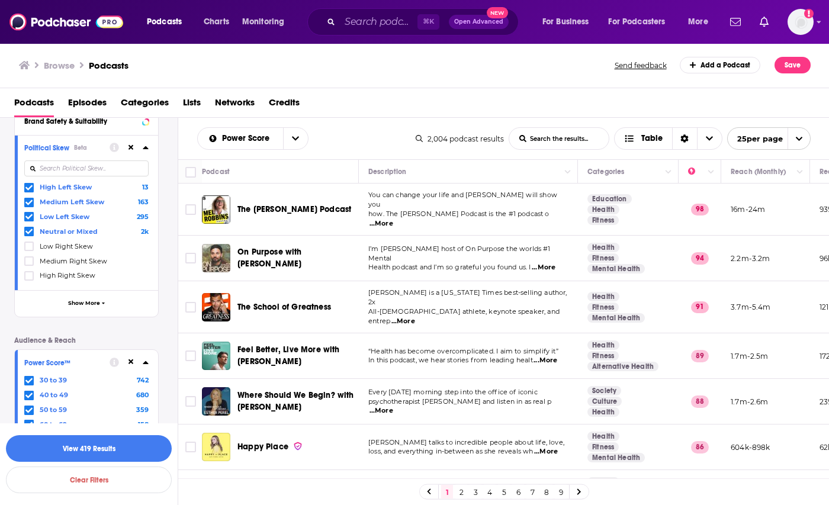
click at [28, 231] on icon at bounding box center [28, 231] width 7 height 7
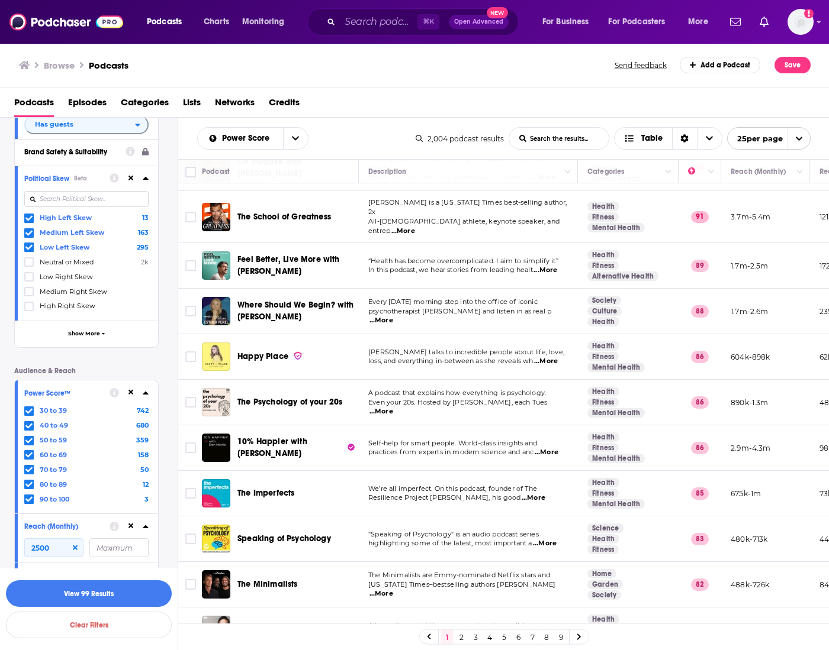
scroll to position [0, 0]
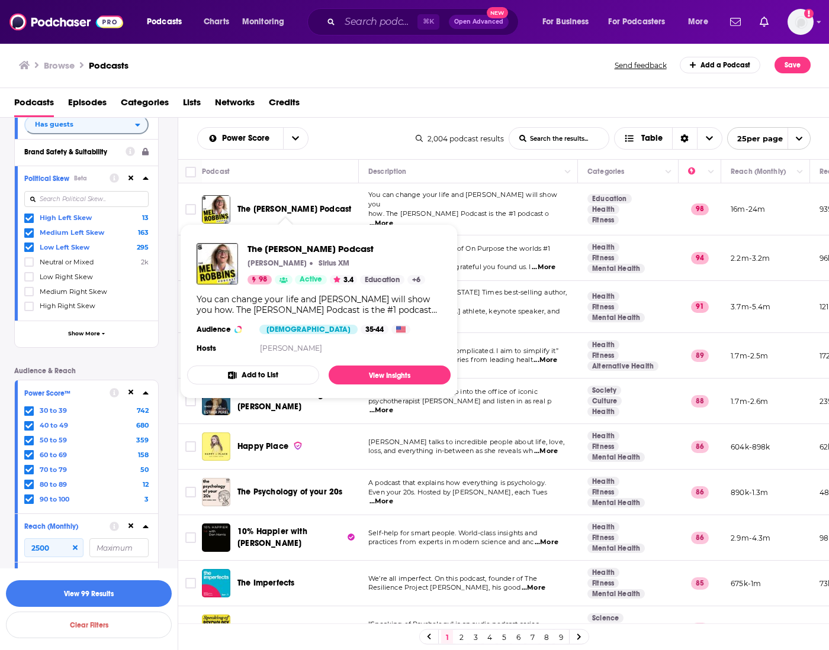
click at [290, 207] on span "The [PERSON_NAME] Podcast" at bounding box center [294, 209] width 114 height 10
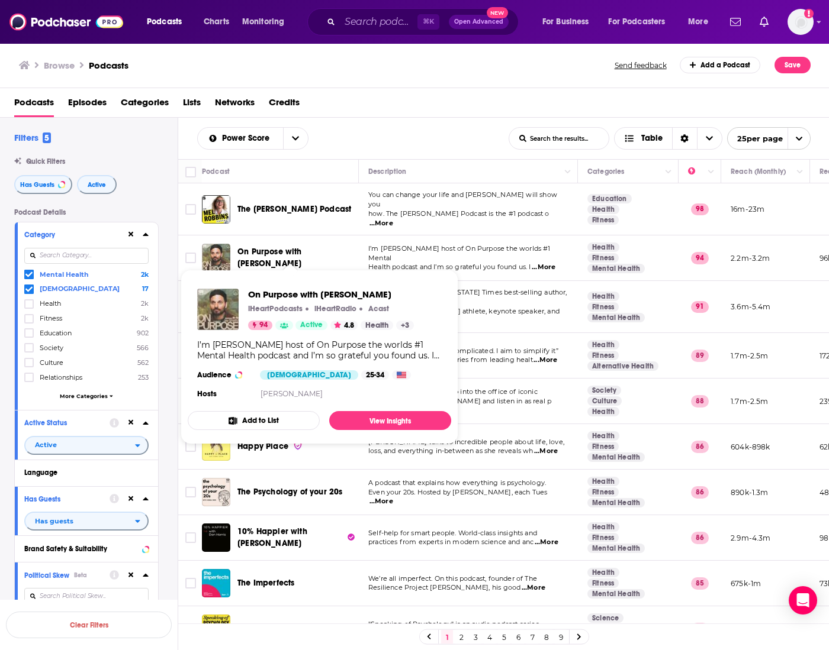
click at [302, 252] on span "On Purpose with [PERSON_NAME]" at bounding box center [269, 258] width 65 height 22
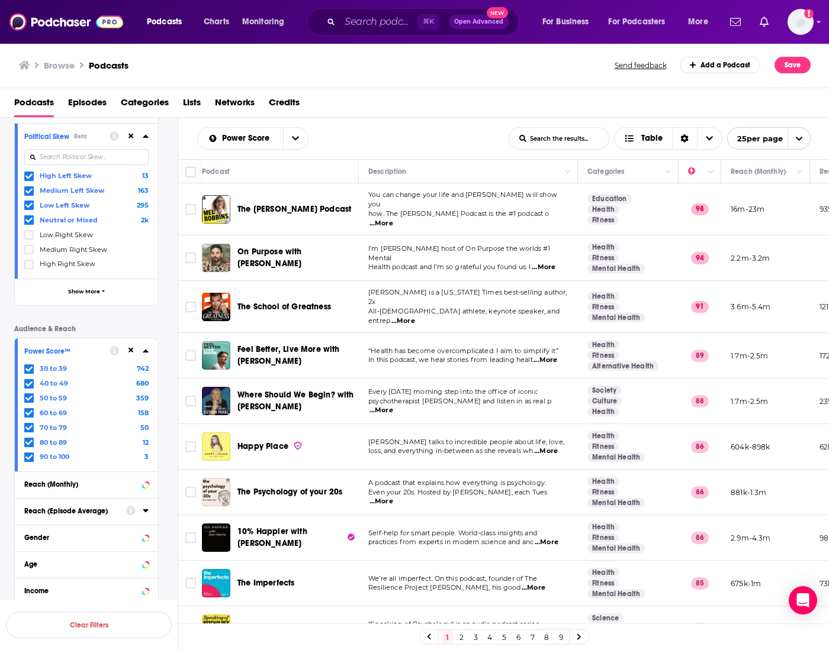
scroll to position [447, 0]
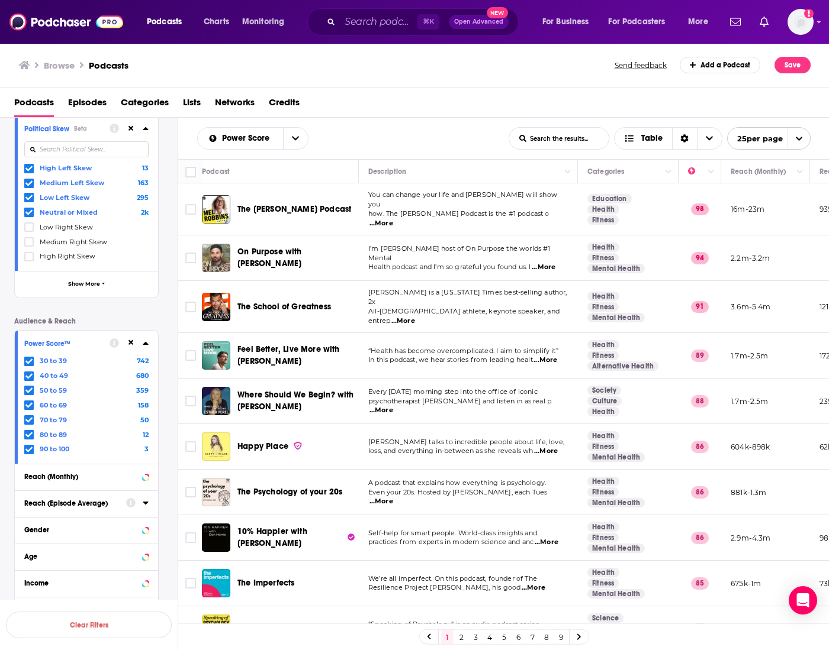
click at [147, 504] on icon at bounding box center [146, 502] width 6 height 9
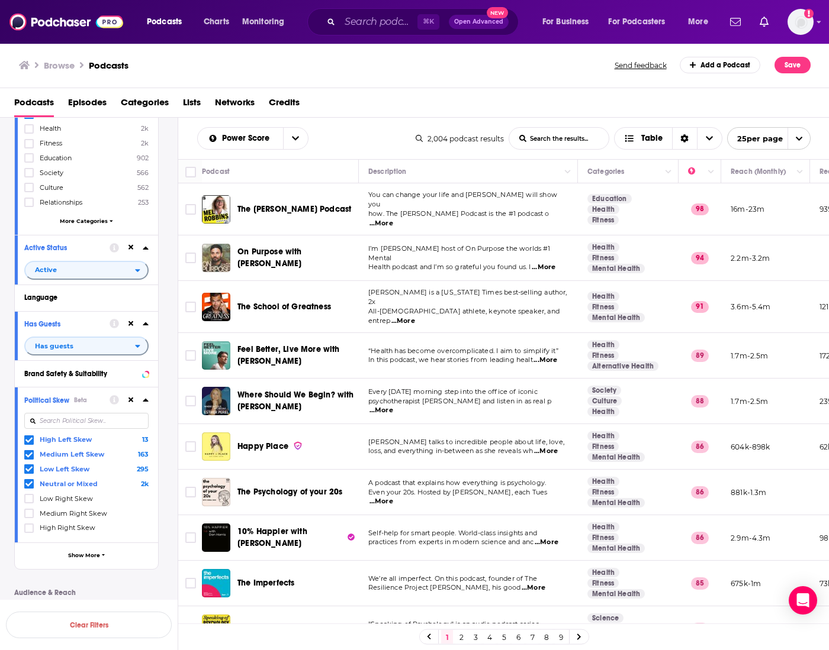
scroll to position [0, 0]
